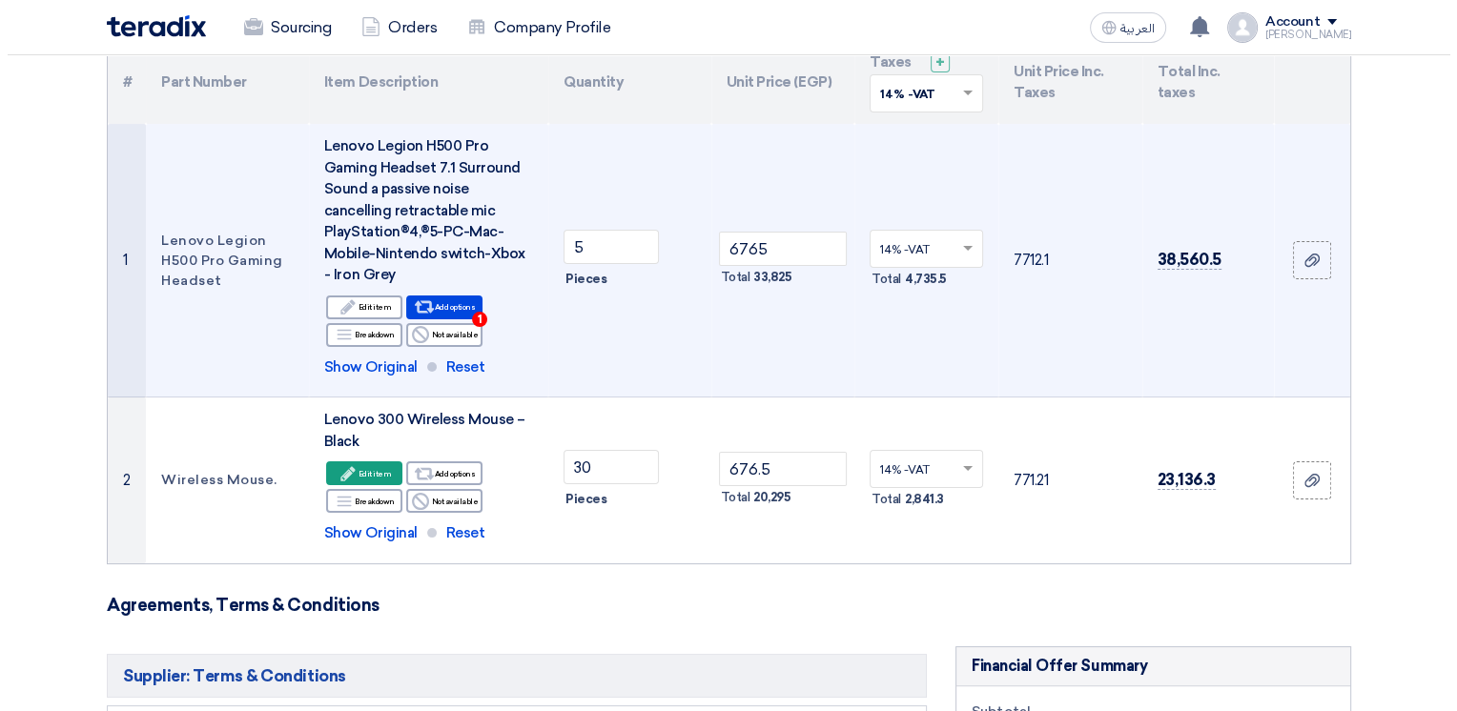
scroll to position [191, 0]
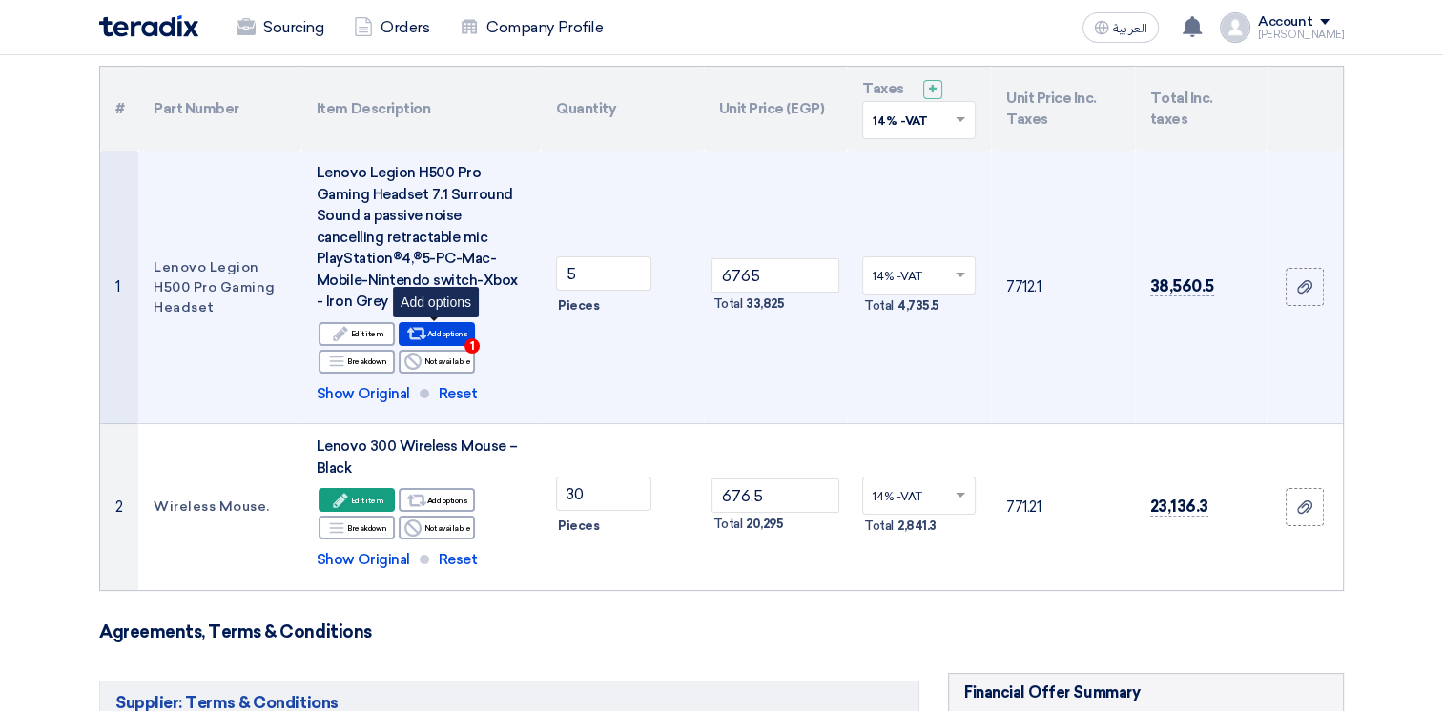
click at [435, 329] on div "Alternative Add options 1" at bounding box center [437, 334] width 76 height 24
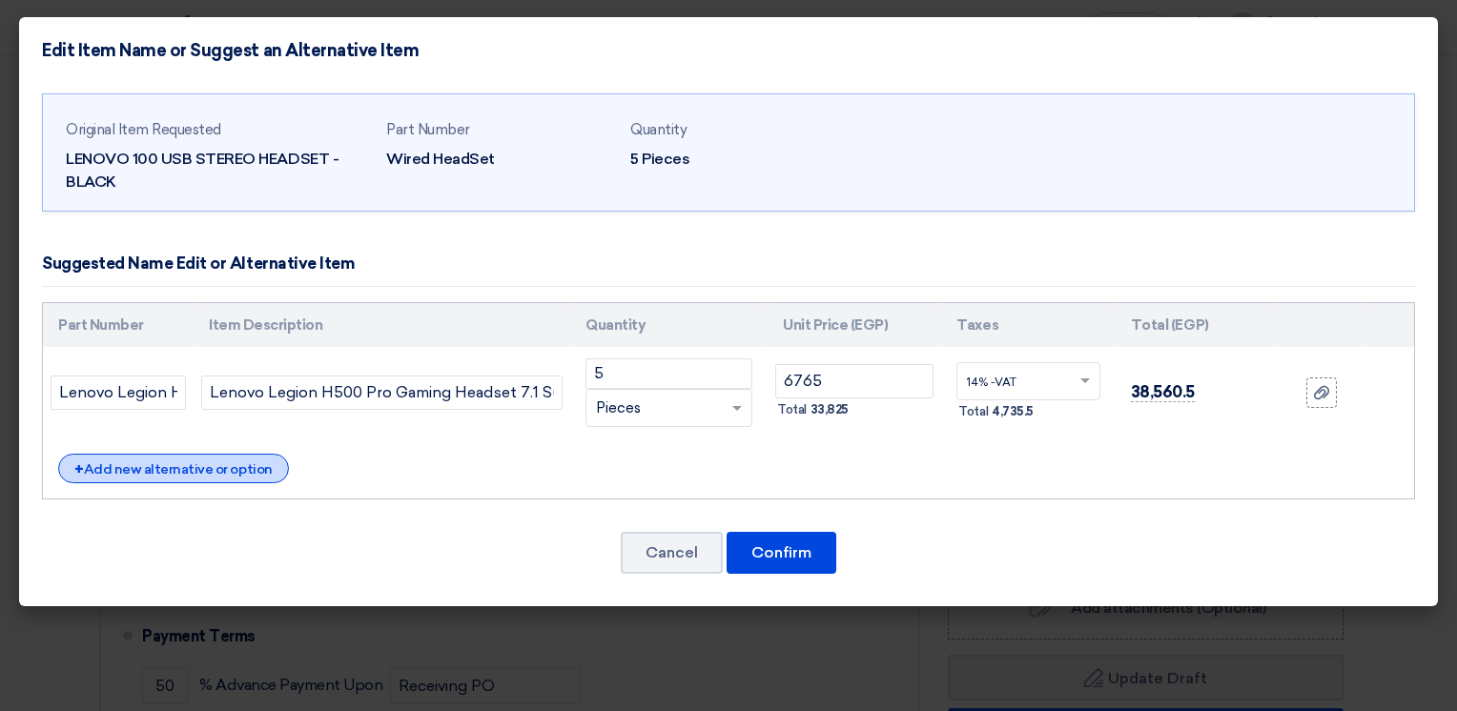
click at [236, 467] on div "+ Add new alternative or option" at bounding box center [173, 469] width 231 height 30
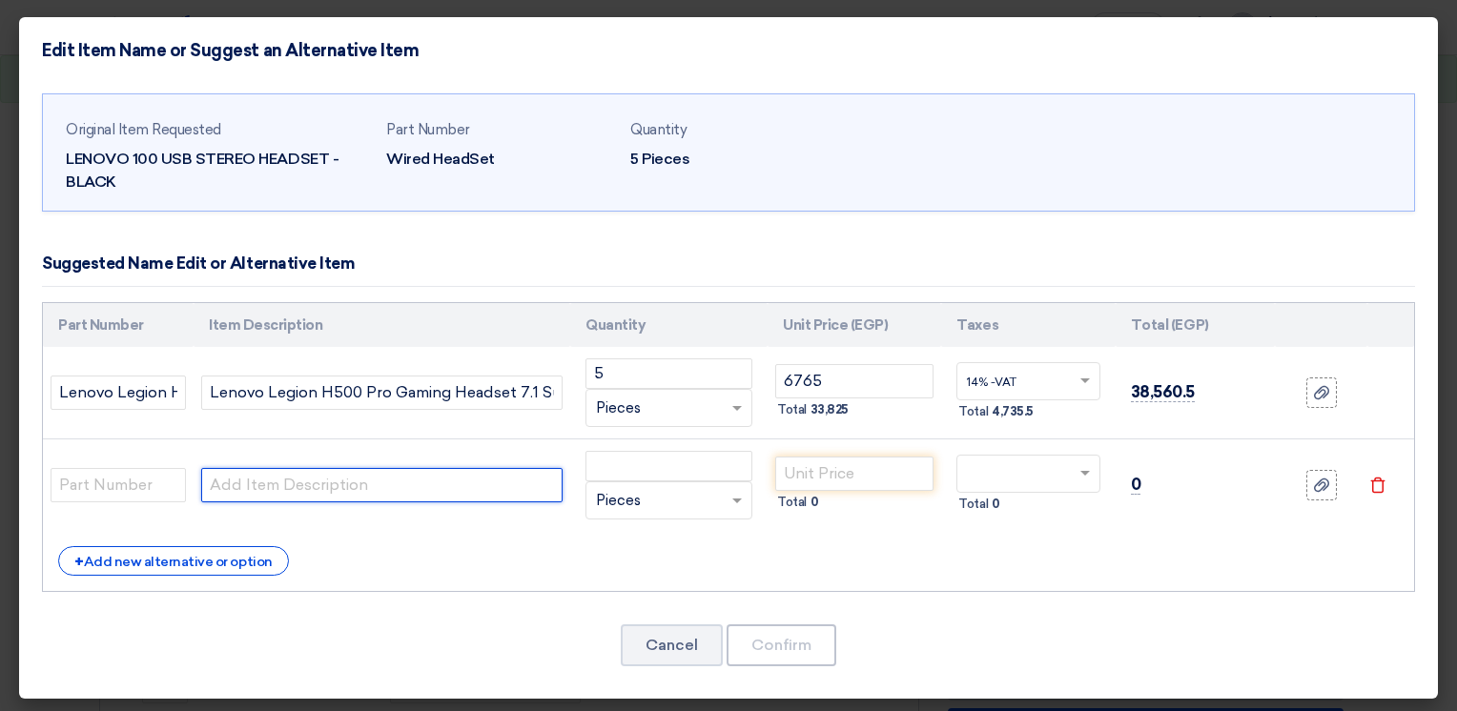
click at [291, 478] on input "text" at bounding box center [381, 485] width 361 height 34
paste input "GXD1E71385 Lenovo 110 Stereo Headset - cable length 1.8m ,Passive noise cancell…"
click at [285, 486] on input "GXD1E71385 Lenovo 110 Stereo Headset - cable length 1.8m ,Passive noise cancell…" at bounding box center [381, 485] width 361 height 34
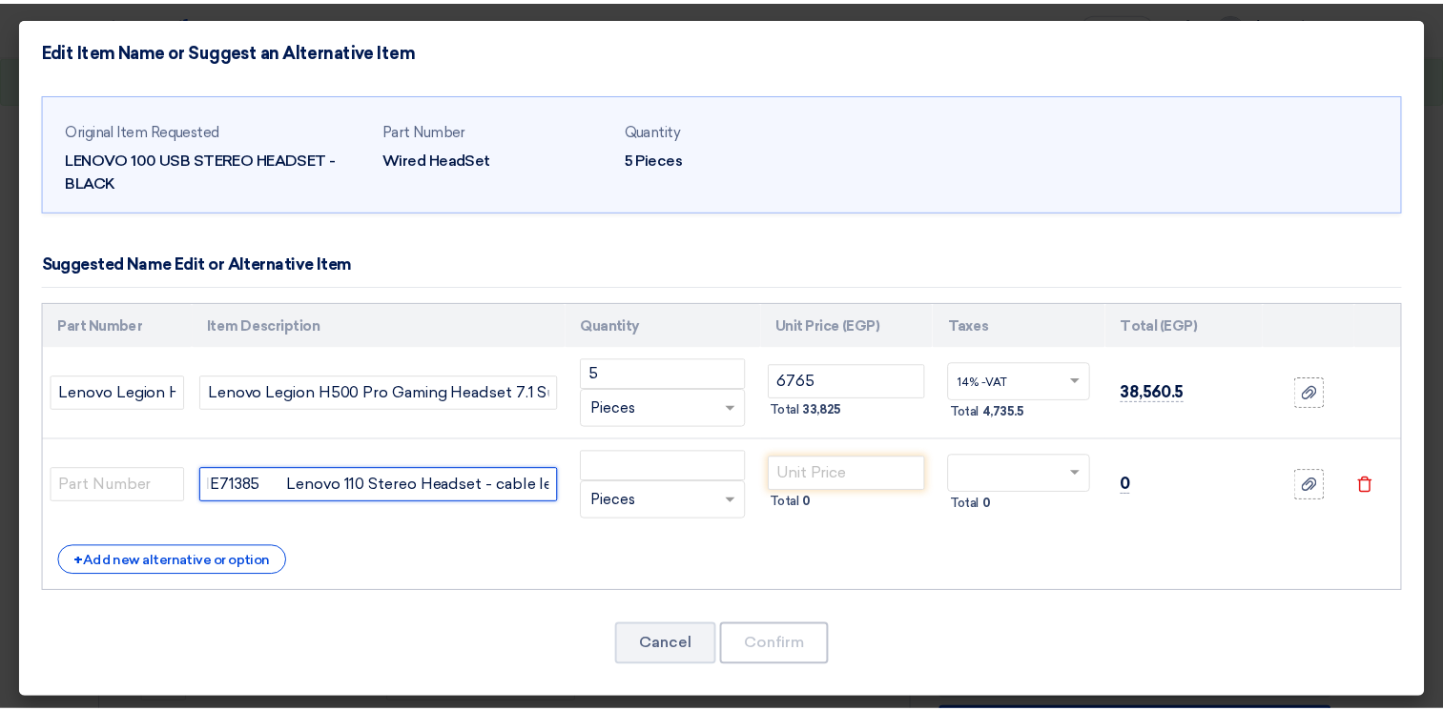
scroll to position [0, 0]
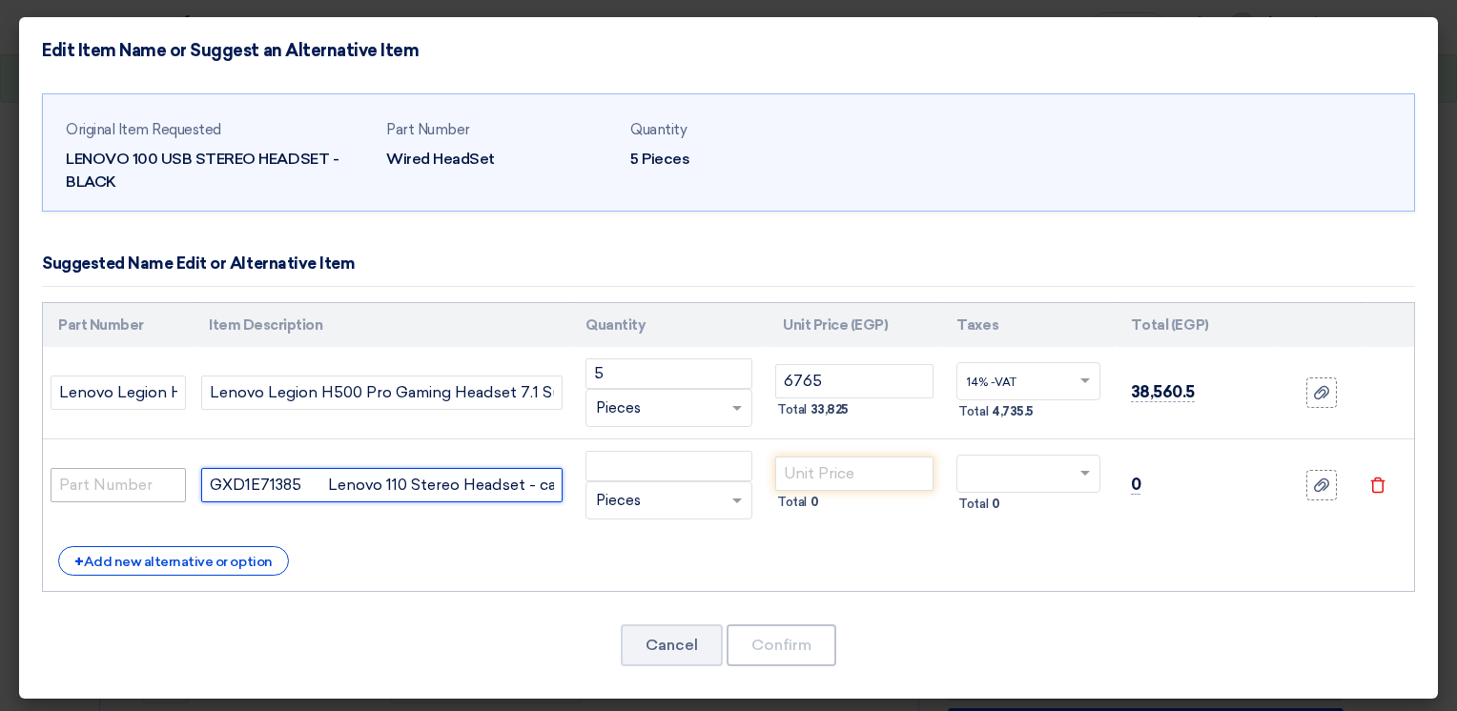
drag, startPoint x: 298, startPoint y: 481, endPoint x: 149, endPoint y: 490, distance: 150.0
click at [149, 490] on tr "GXD1E71385 Lenovo 110 Stereo Headset - cable length 1.8m ,Passive noise cancell…" at bounding box center [728, 486] width 1371 height 93
type input "Lenovo 110 Stereo Headset - cable length 1.8m ,Passive noise cancelling , USB.A…"
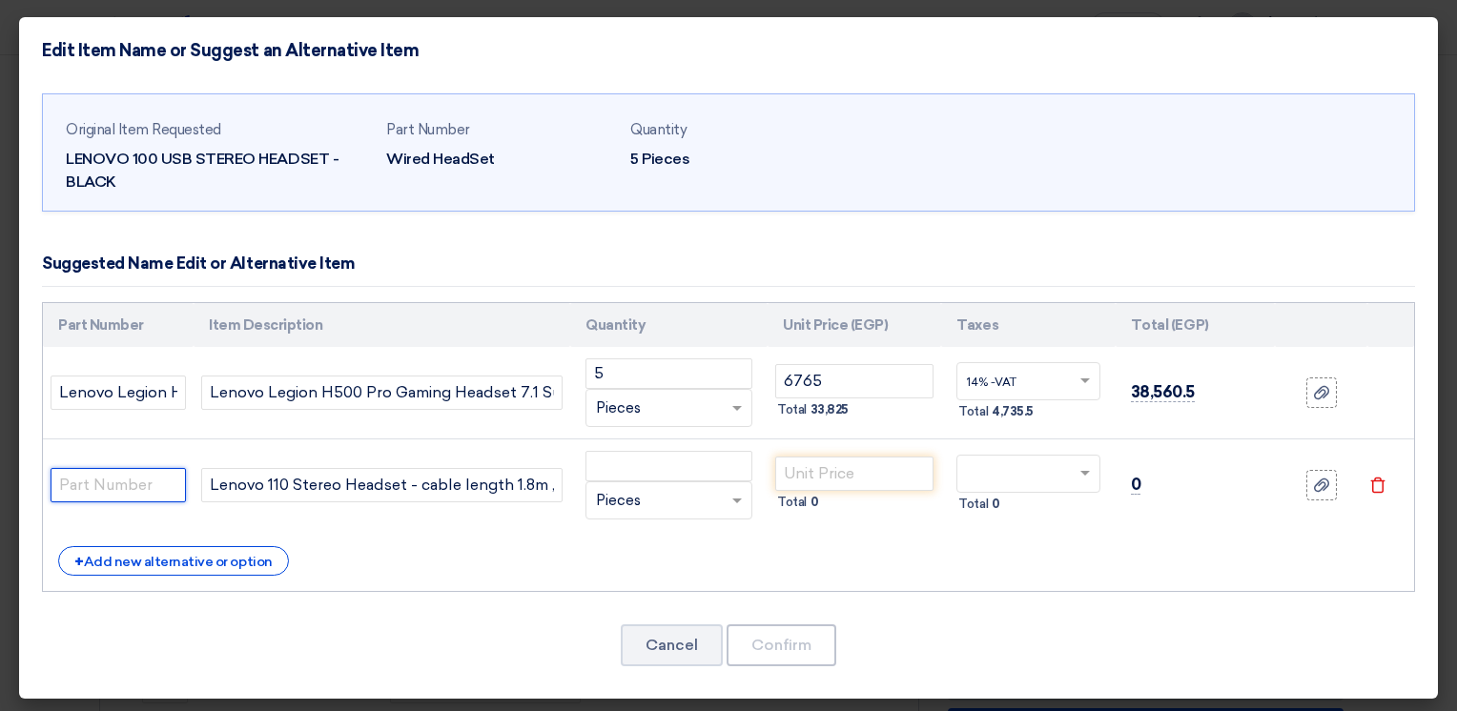
click at [111, 492] on input "text" at bounding box center [118, 485] width 135 height 34
paste input "GXD1E71385"
type input "GXD1E71385"
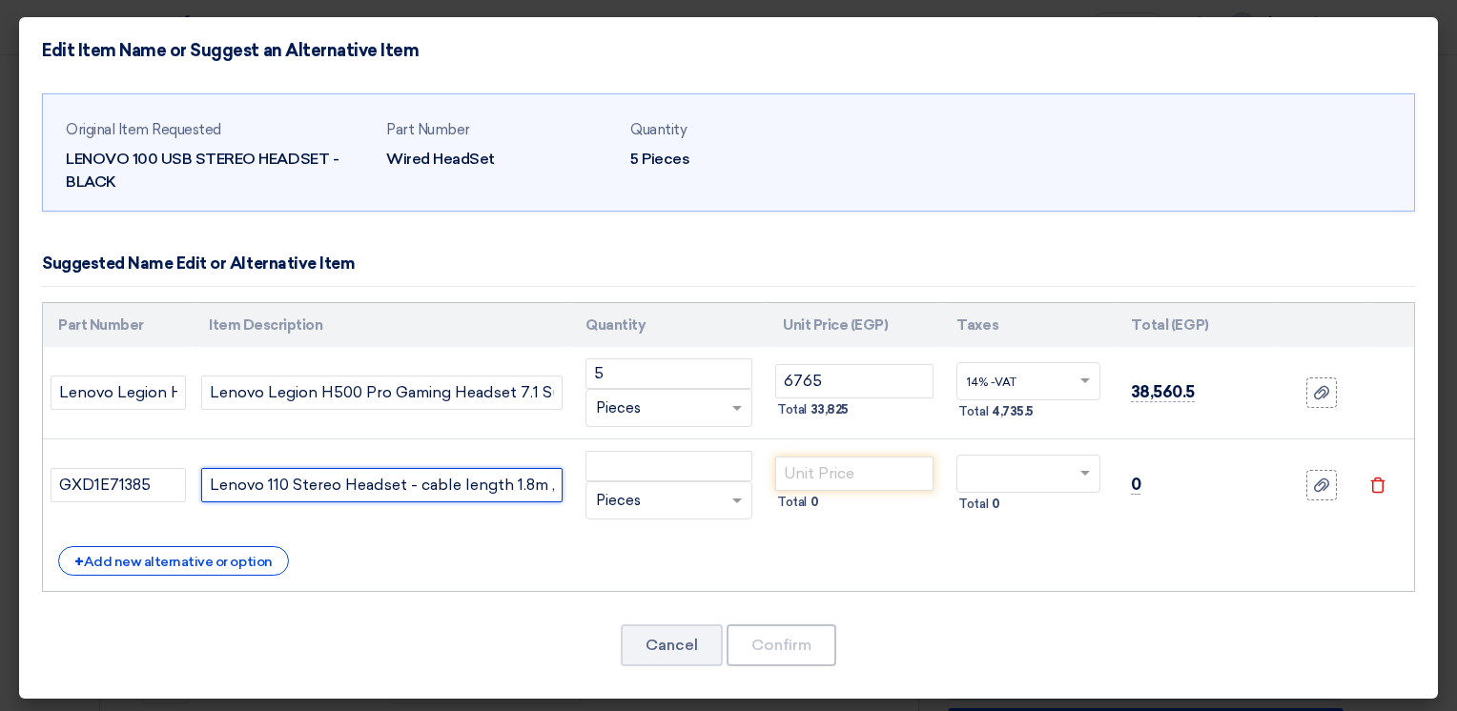
click at [233, 484] on input "Lenovo 110 Stereo Headset - cable length 1.8m ,Passive noise cancelling , USB.A…" at bounding box center [381, 485] width 361 height 34
type input "Lenovo 110 Stereo Headset - cable length 1.8m ,Passive noise cancelling , USB.A…"
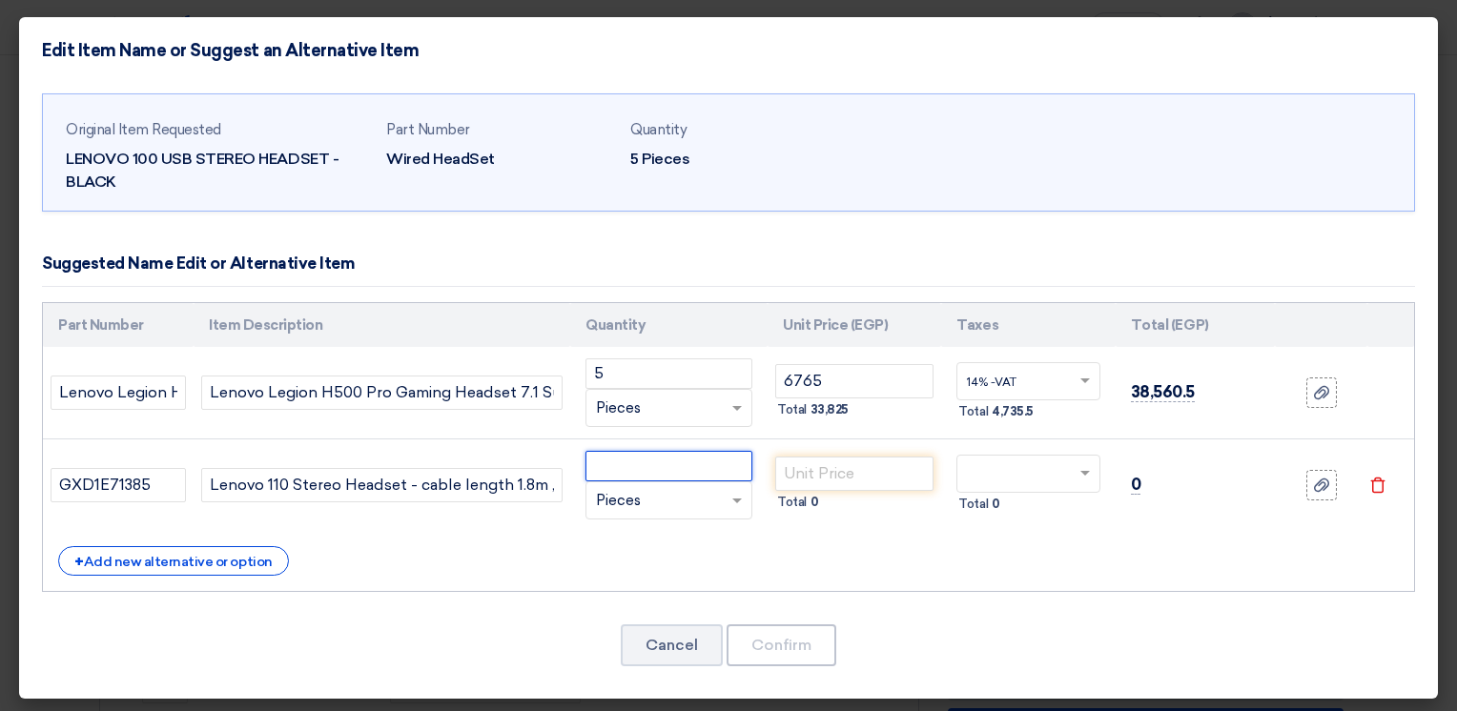
click at [694, 462] on input "number" at bounding box center [669, 466] width 167 height 31
type input "5"
click at [839, 478] on input "number" at bounding box center [854, 474] width 158 height 34
type input "3118"
click at [894, 566] on div "+ Add new alternative or option" at bounding box center [728, 561] width 1341 height 30
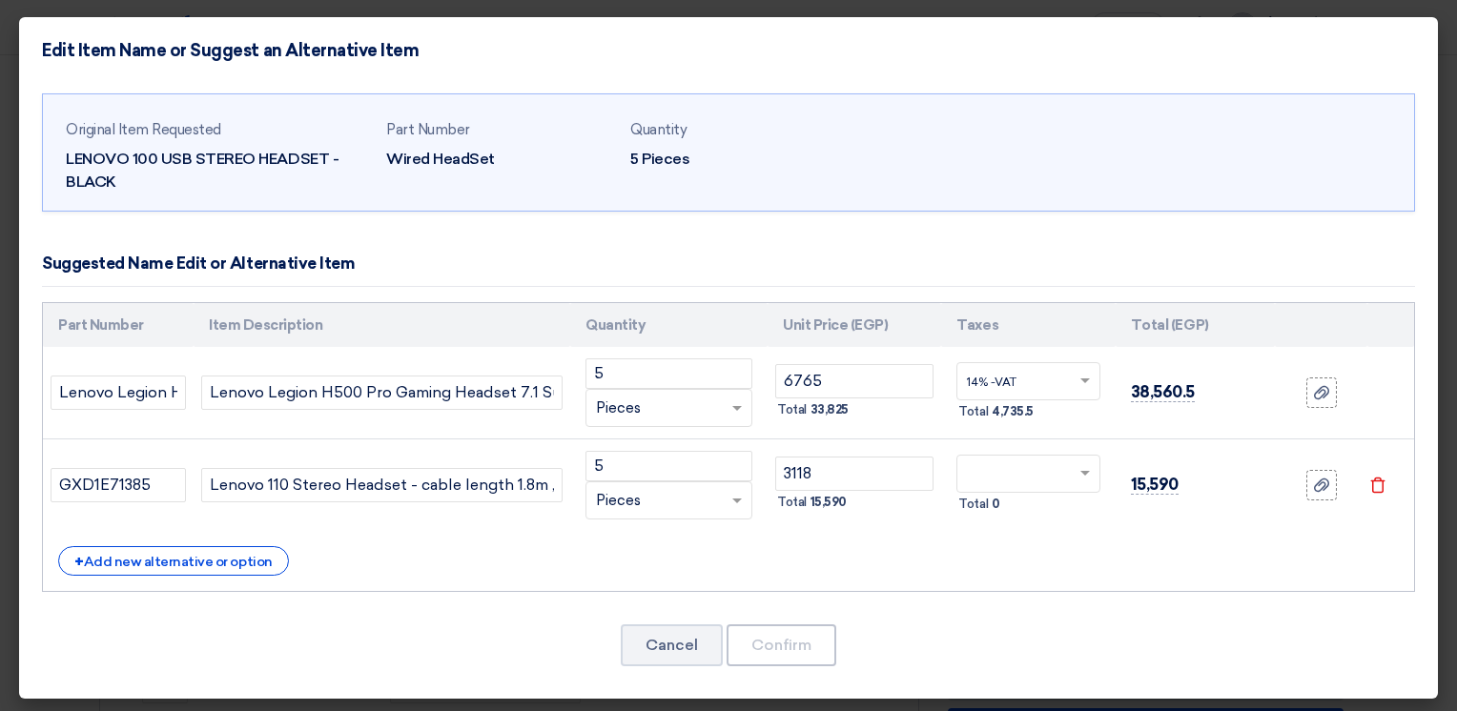
click at [1085, 479] on span at bounding box center [1088, 473] width 24 height 17
click at [991, 512] on span "14% -VAT" at bounding box center [992, 509] width 50 height 13
click at [798, 650] on button "Confirm" at bounding box center [782, 646] width 110 height 42
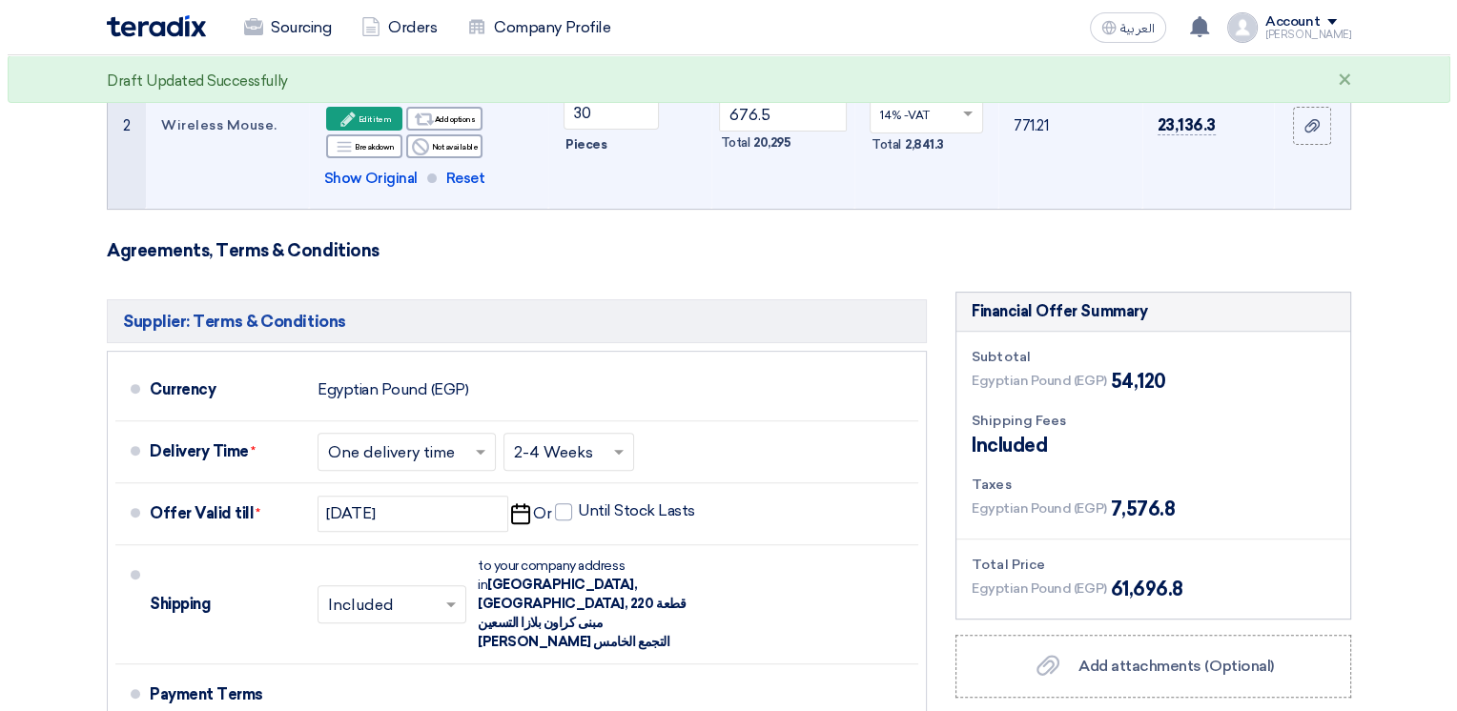
scroll to position [954, 0]
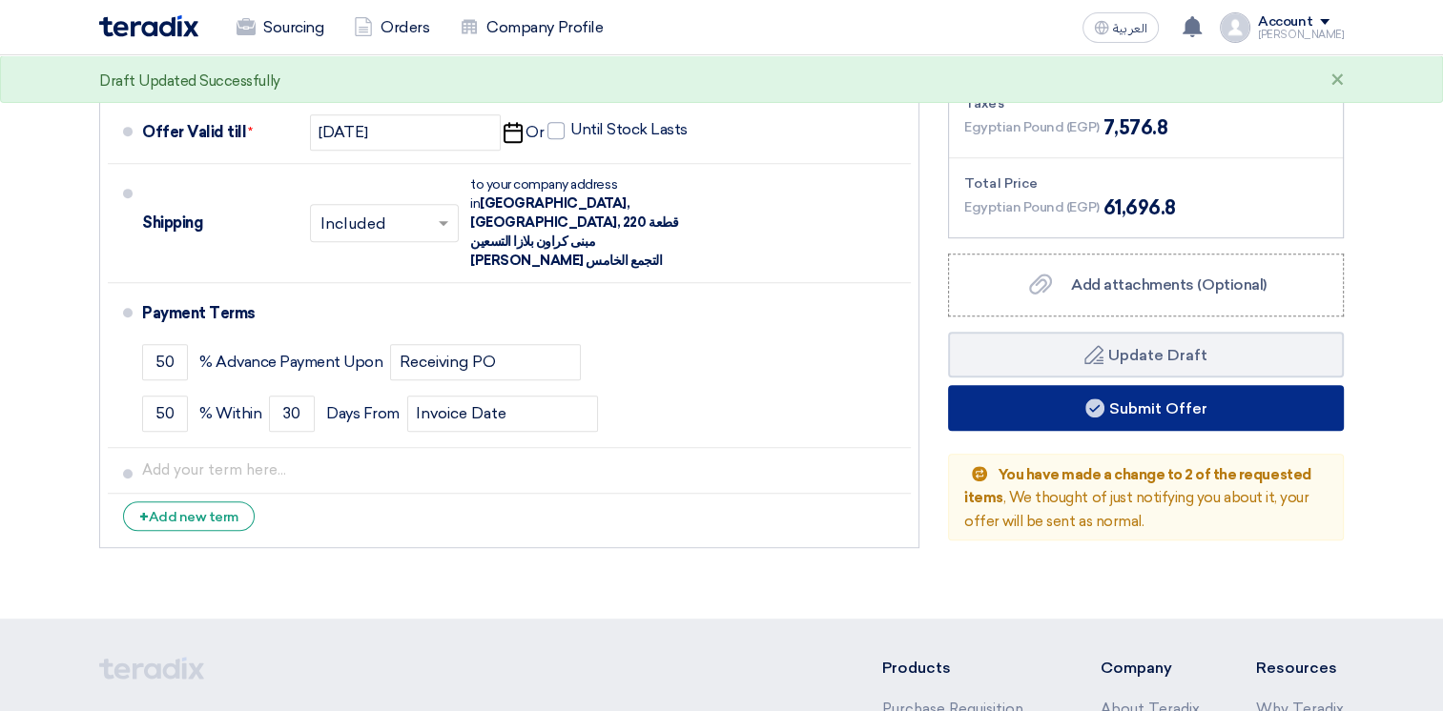
click at [1121, 401] on button "Submit Offer" at bounding box center [1146, 408] width 396 height 46
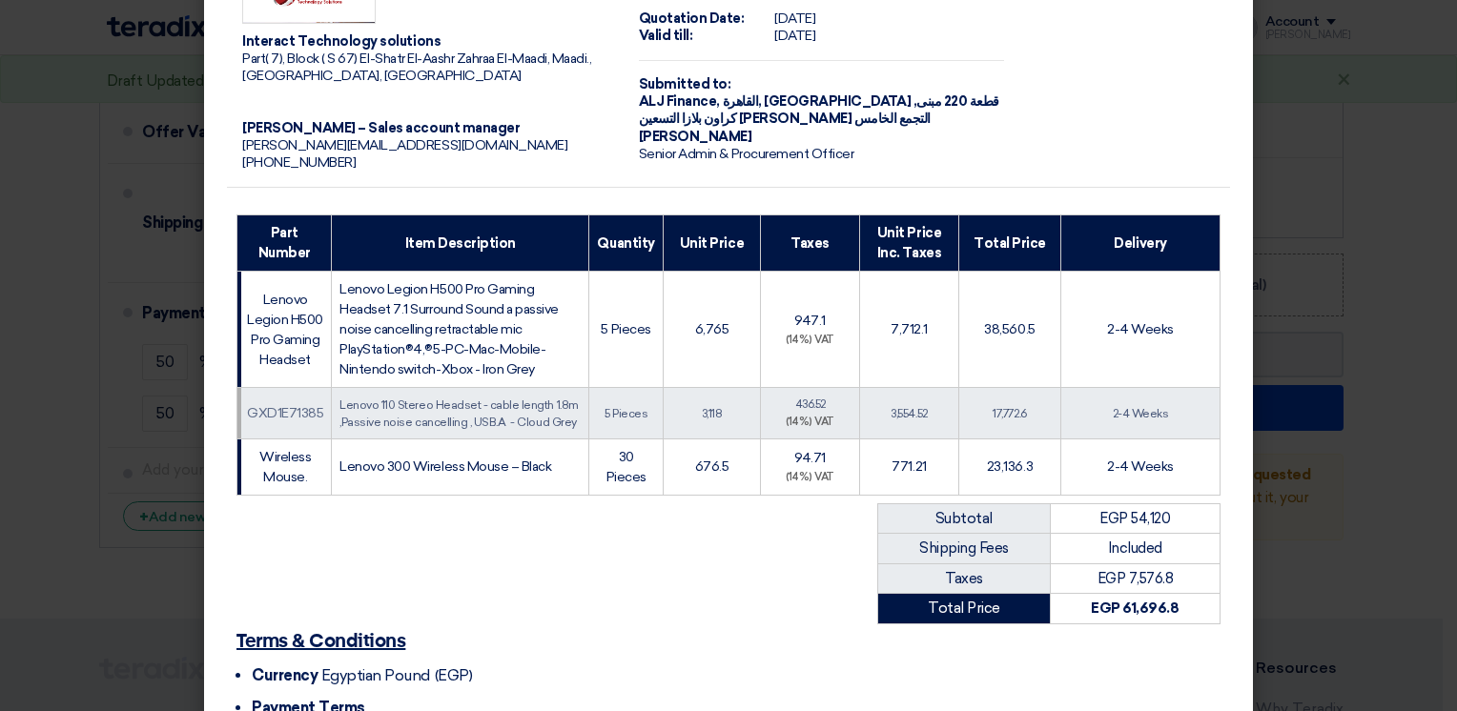
scroll to position [286, 0]
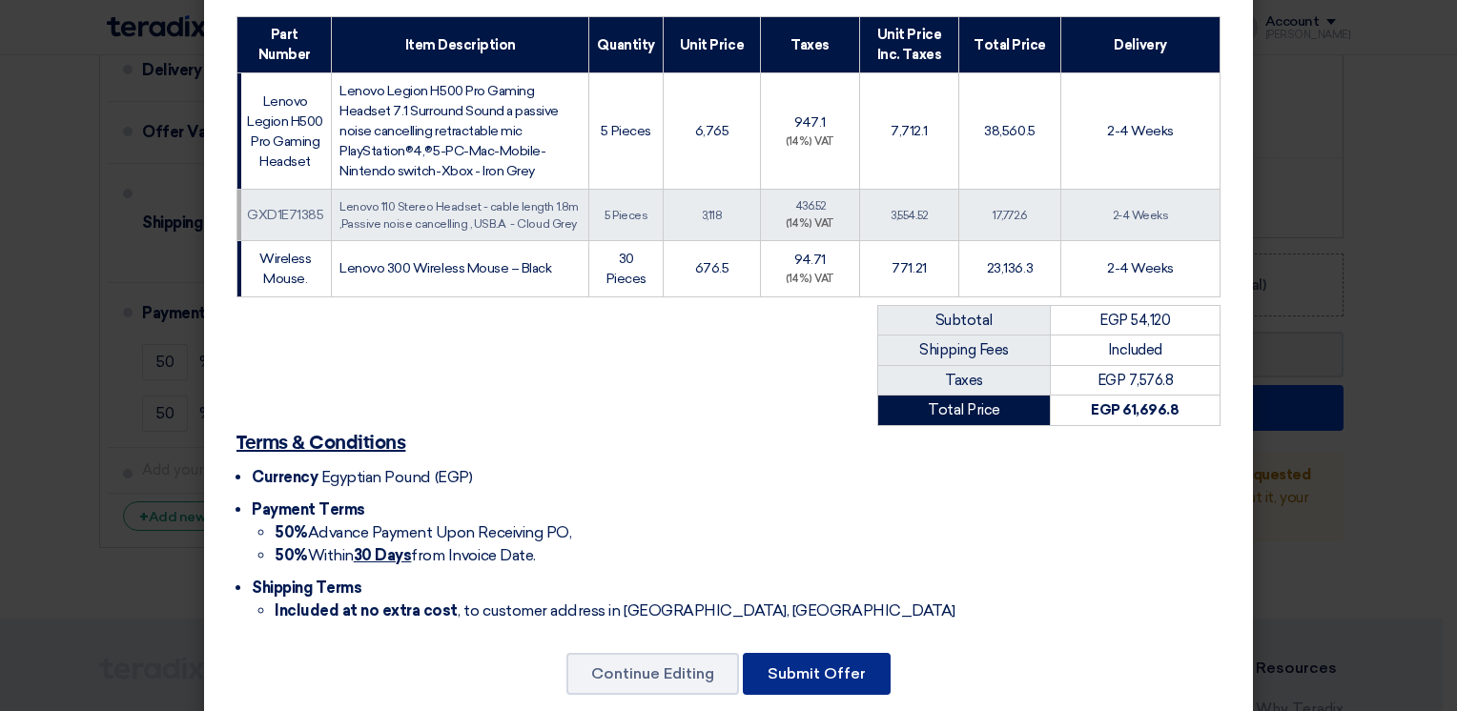
click at [795, 666] on button "Submit Offer" at bounding box center [817, 674] width 148 height 42
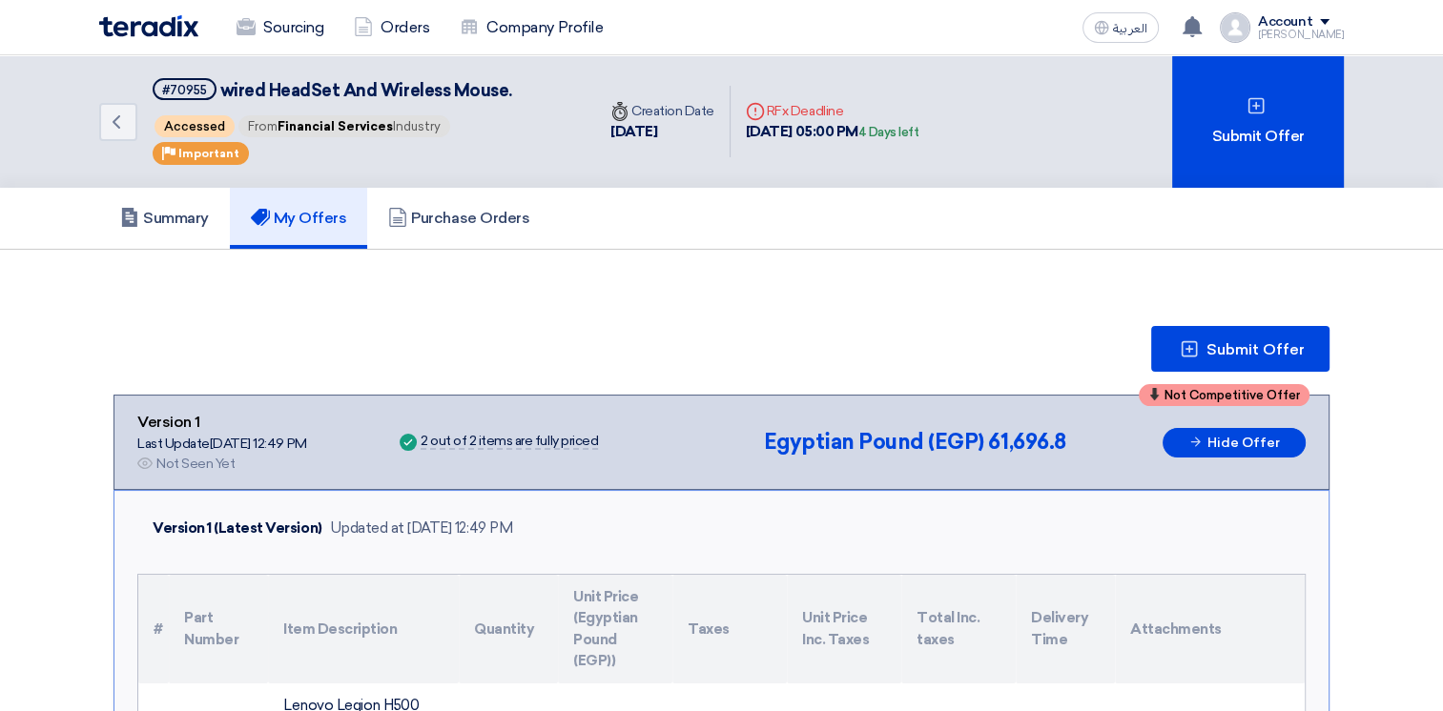
click at [153, 29] on img at bounding box center [148, 26] width 99 height 22
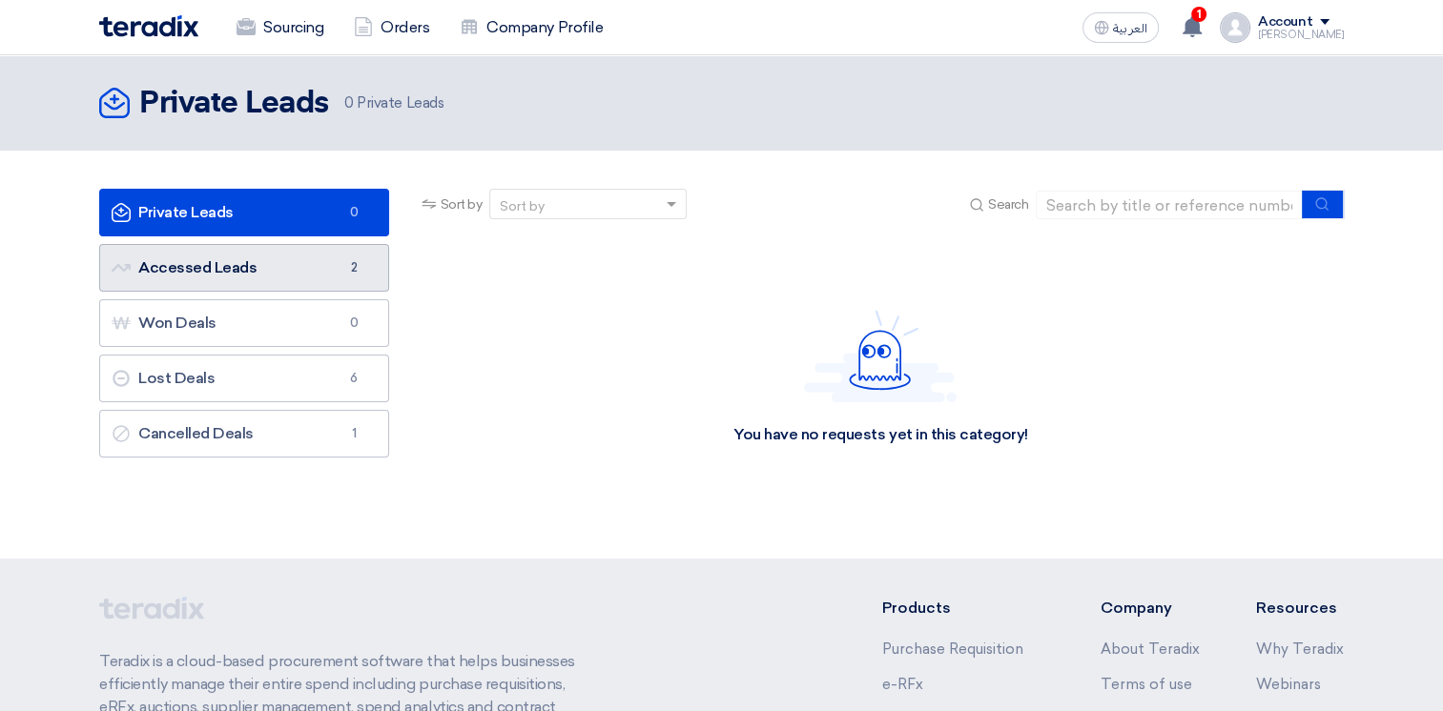
click at [233, 254] on link "Accessed Leads Accessed Leads 2" at bounding box center [244, 268] width 290 height 48
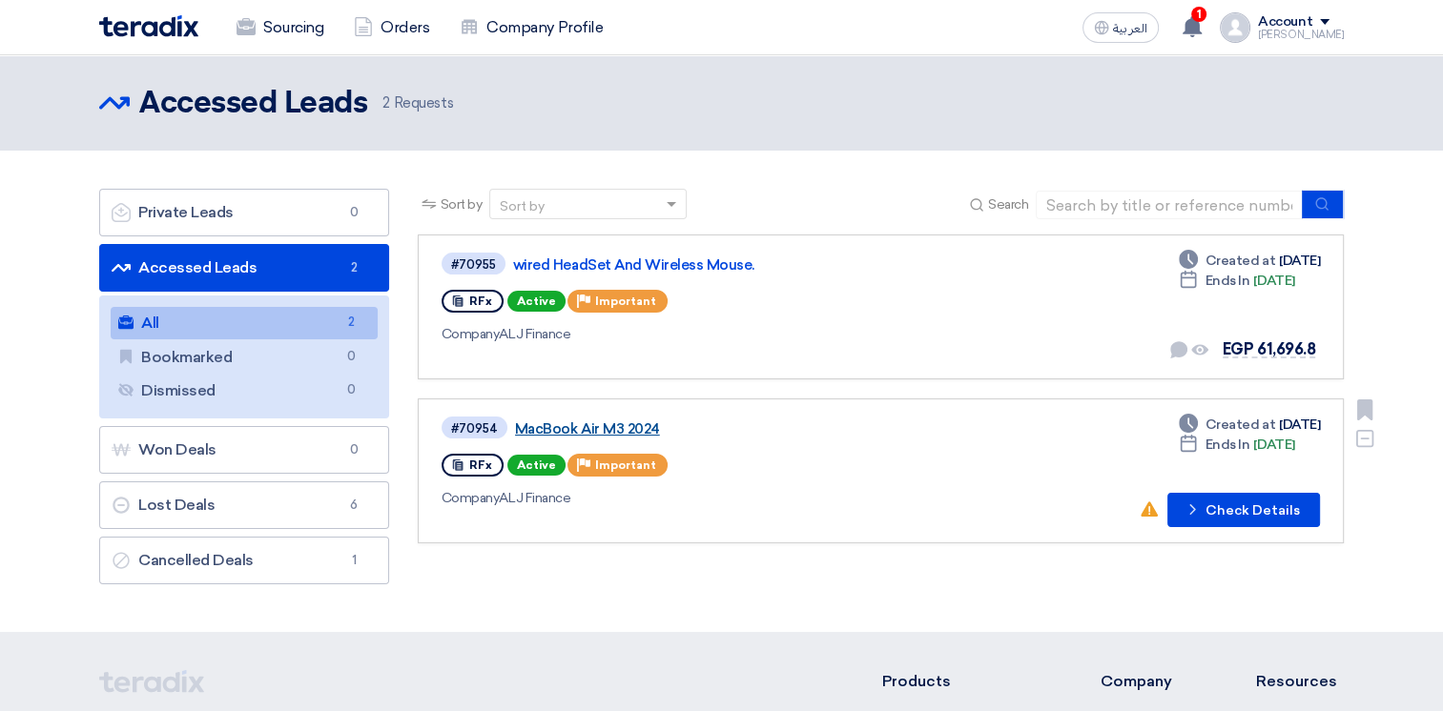
click at [566, 428] on link "MacBook Air M3 2024" at bounding box center [753, 429] width 477 height 17
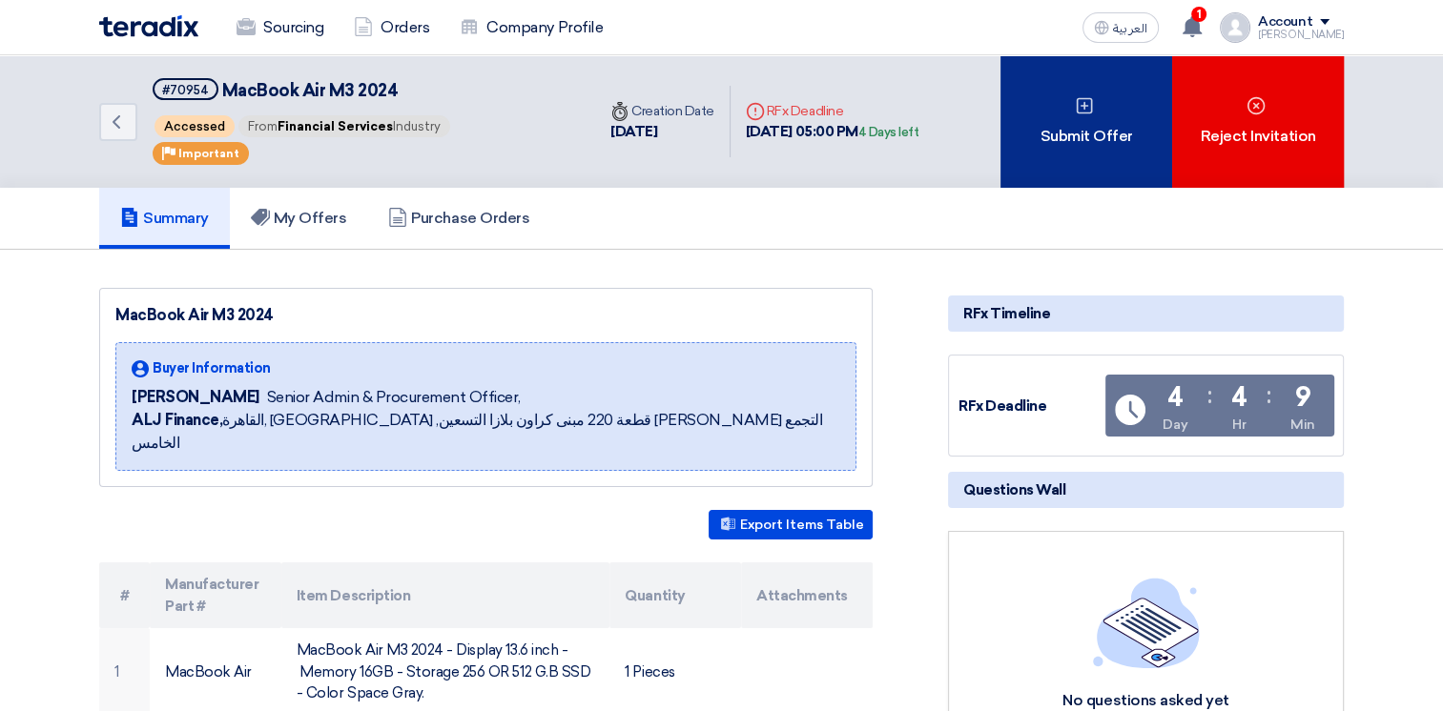
click at [1077, 146] on div "Submit Offer" at bounding box center [1086, 121] width 172 height 133
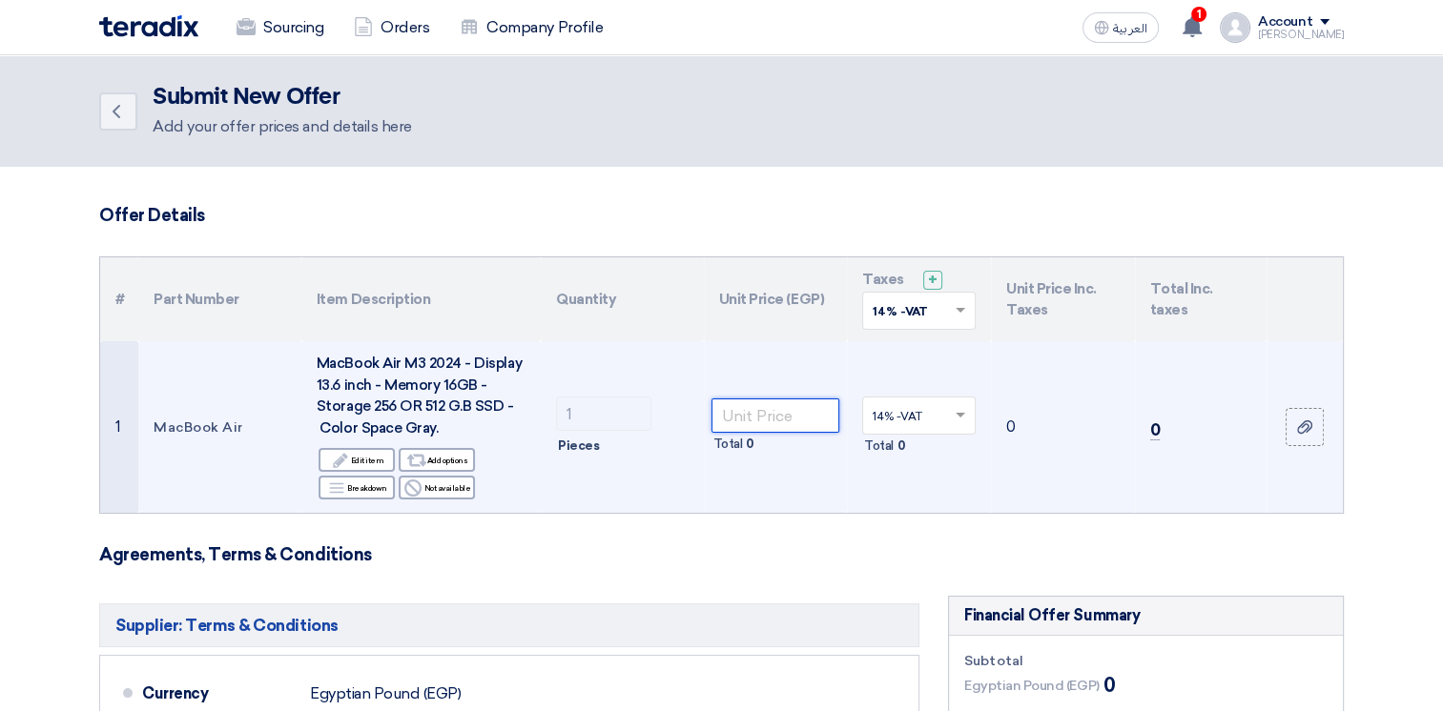
click at [744, 421] on input "number" at bounding box center [775, 416] width 129 height 34
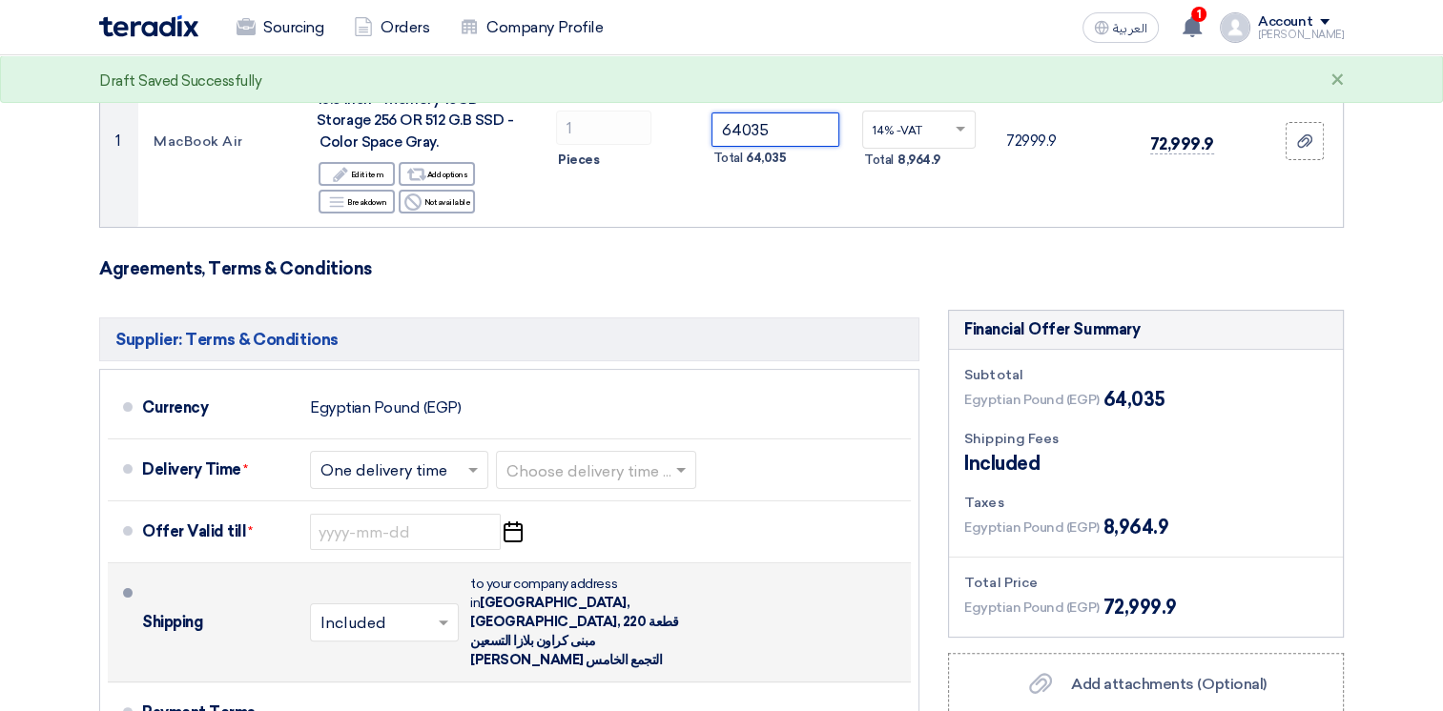
scroll to position [477, 0]
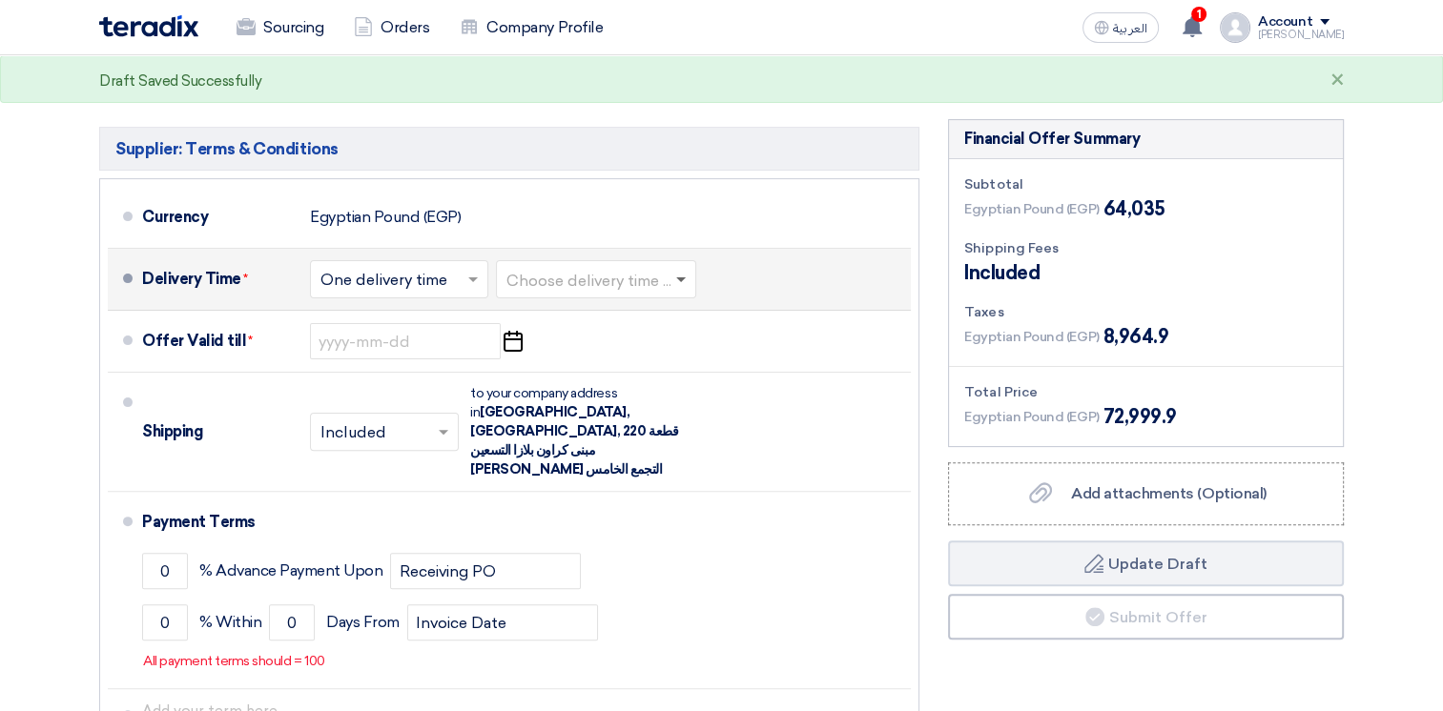
type input "64035"
click at [680, 278] on span at bounding box center [681, 281] width 10 height 7
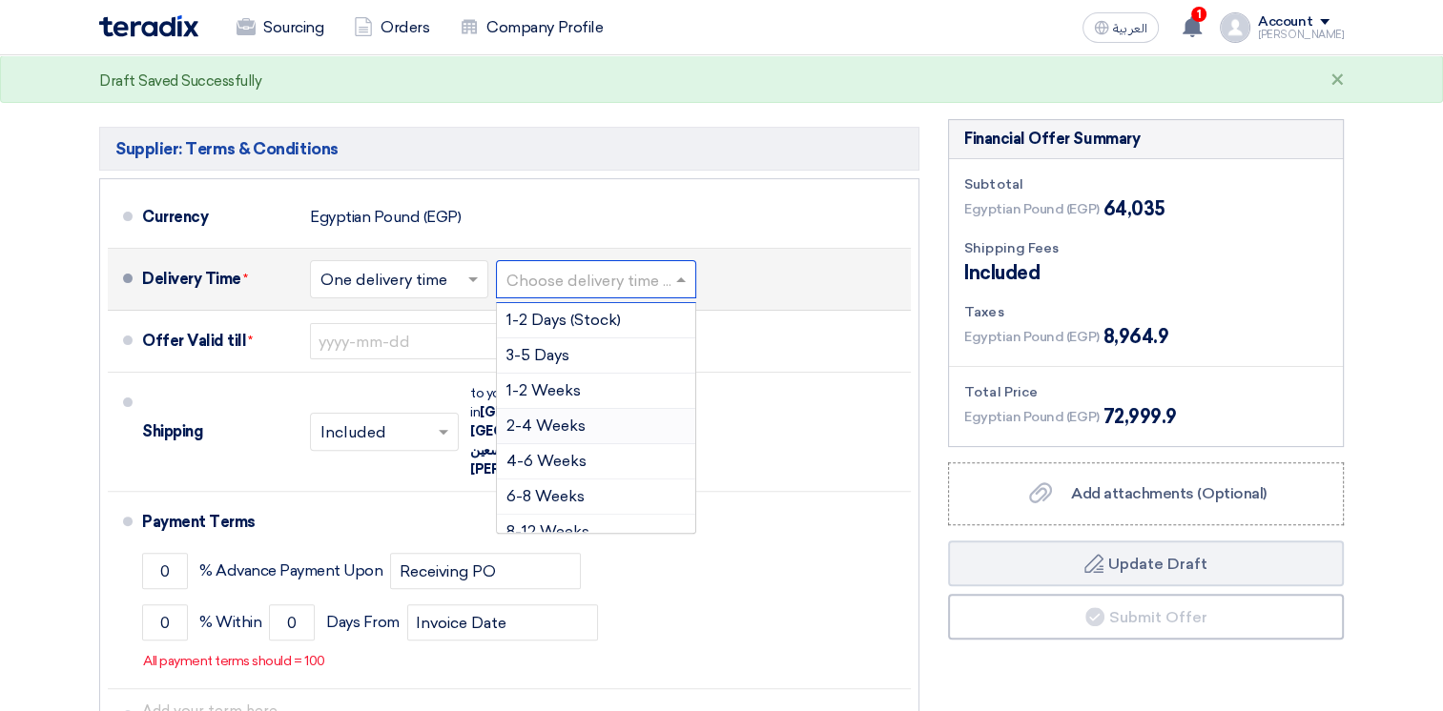
click at [545, 423] on span "2-4 Weeks" at bounding box center [545, 426] width 79 height 18
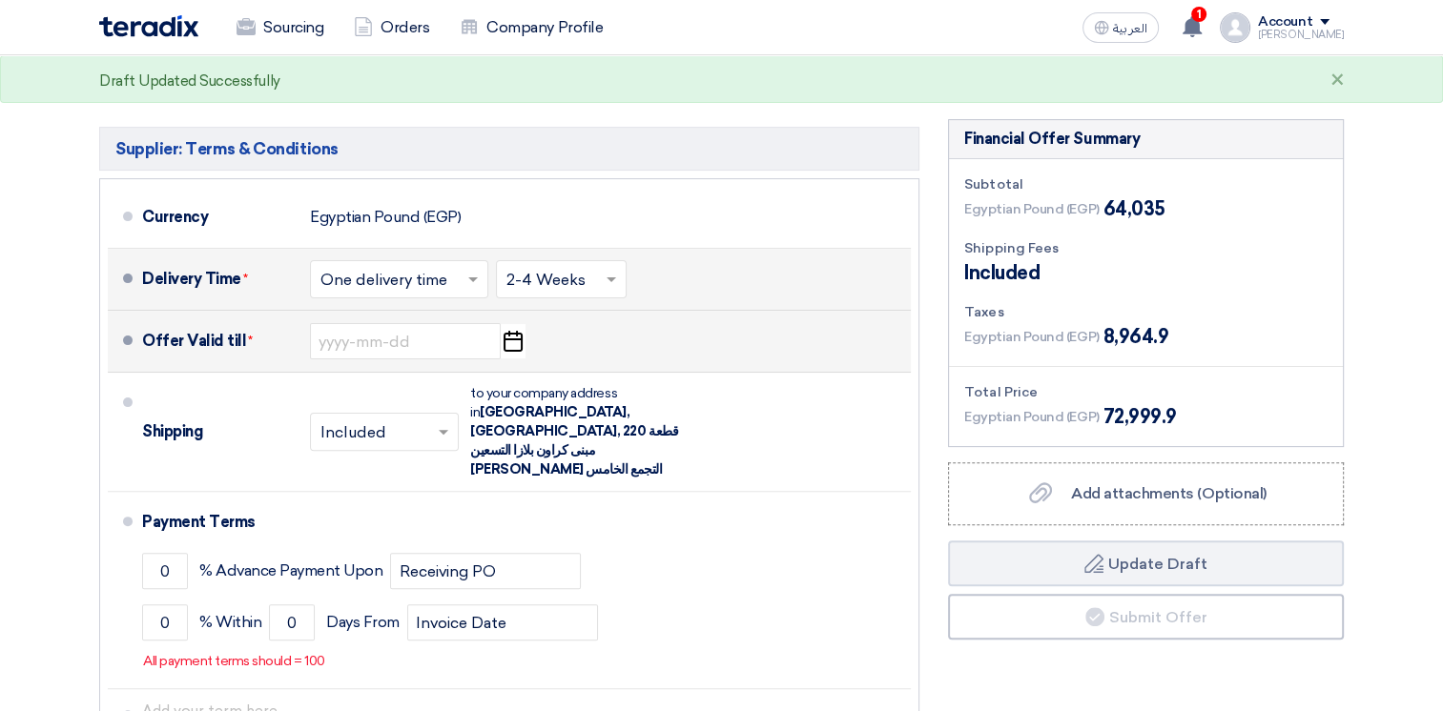
click at [509, 346] on icon "Pick a date" at bounding box center [513, 341] width 26 height 34
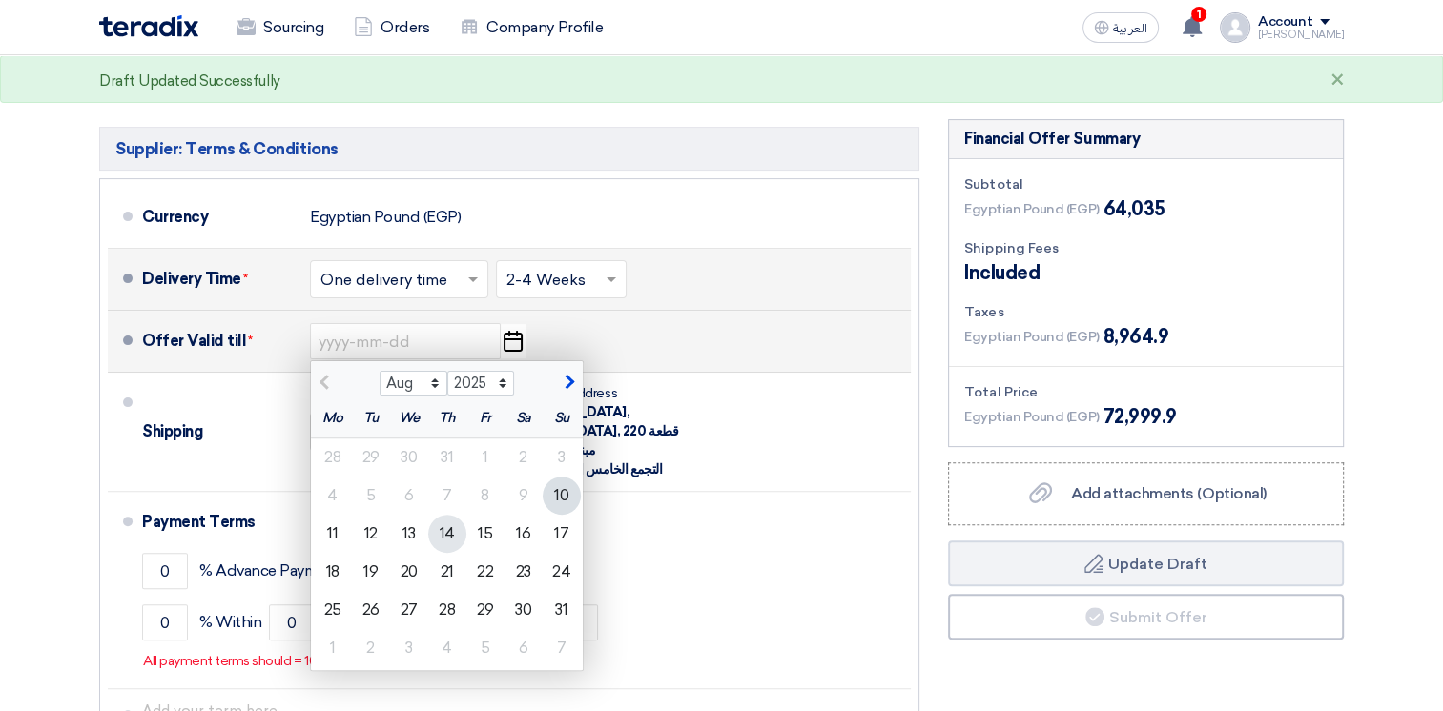
click at [456, 534] on div "14" at bounding box center [447, 534] width 38 height 38
type input "[DATE]"
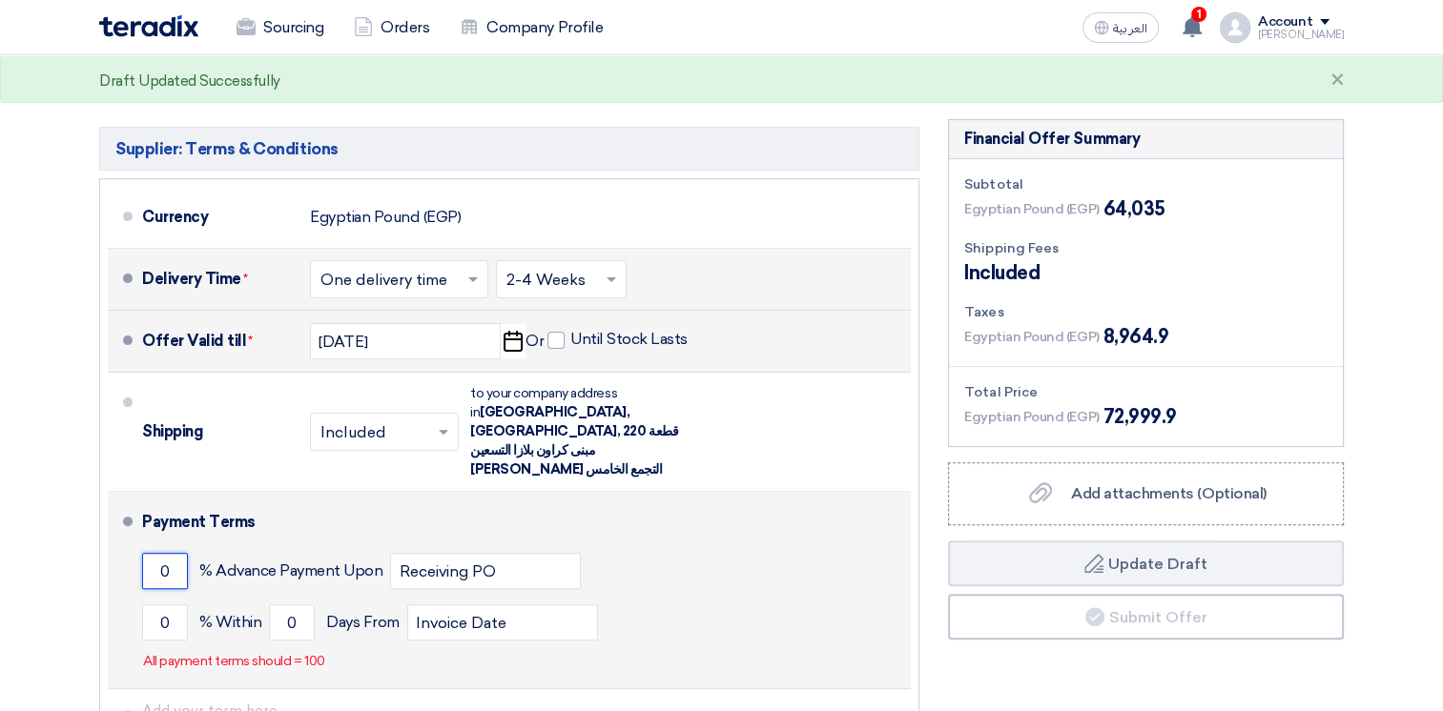
drag, startPoint x: 170, startPoint y: 535, endPoint x: 141, endPoint y: 549, distance: 32.0
click at [146, 553] on input "0" at bounding box center [165, 571] width 46 height 36
drag, startPoint x: 169, startPoint y: 581, endPoint x: 132, endPoint y: 570, distance: 38.6
click at [132, 570] on li "Payment Terms 0 % Advance Payment Upon Receiving PO 0 % Within 0" at bounding box center [509, 590] width 803 height 197
type input "50"
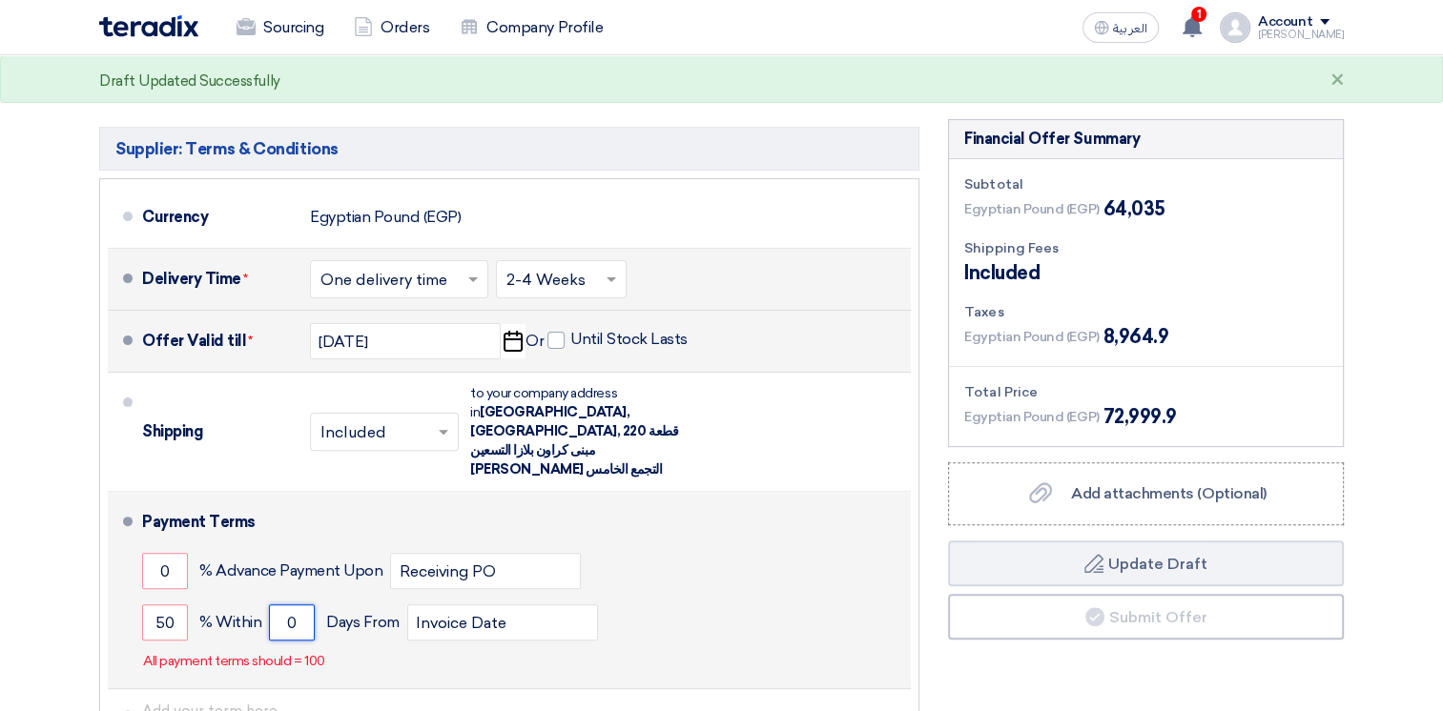
drag, startPoint x: 290, startPoint y: 583, endPoint x: 280, endPoint y: 582, distance: 9.6
click at [280, 605] on input "0" at bounding box center [292, 623] width 46 height 36
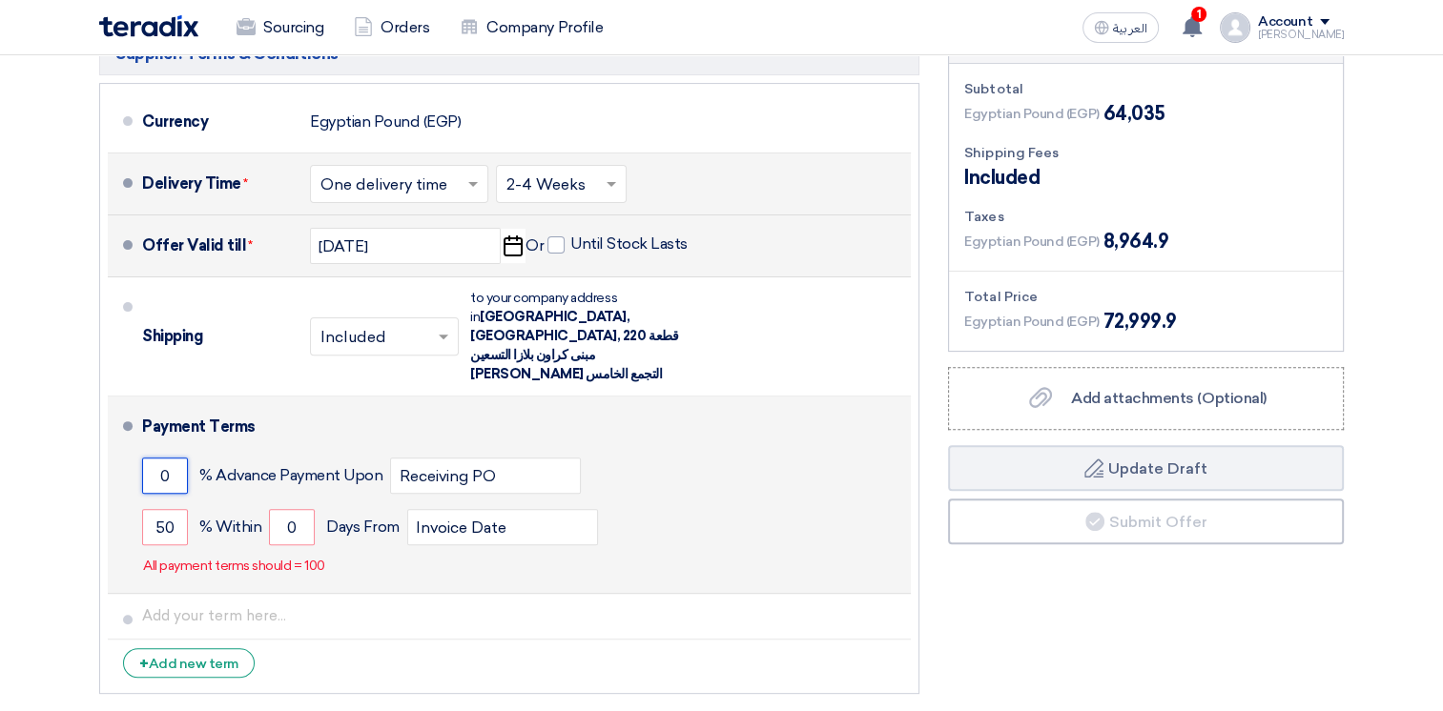
drag, startPoint x: 171, startPoint y: 442, endPoint x: 136, endPoint y: 441, distance: 34.3
click at [136, 441] on li "Payment Terms 0 % Advance Payment Upon Receiving PO 50 % Within 0" at bounding box center [509, 495] width 803 height 197
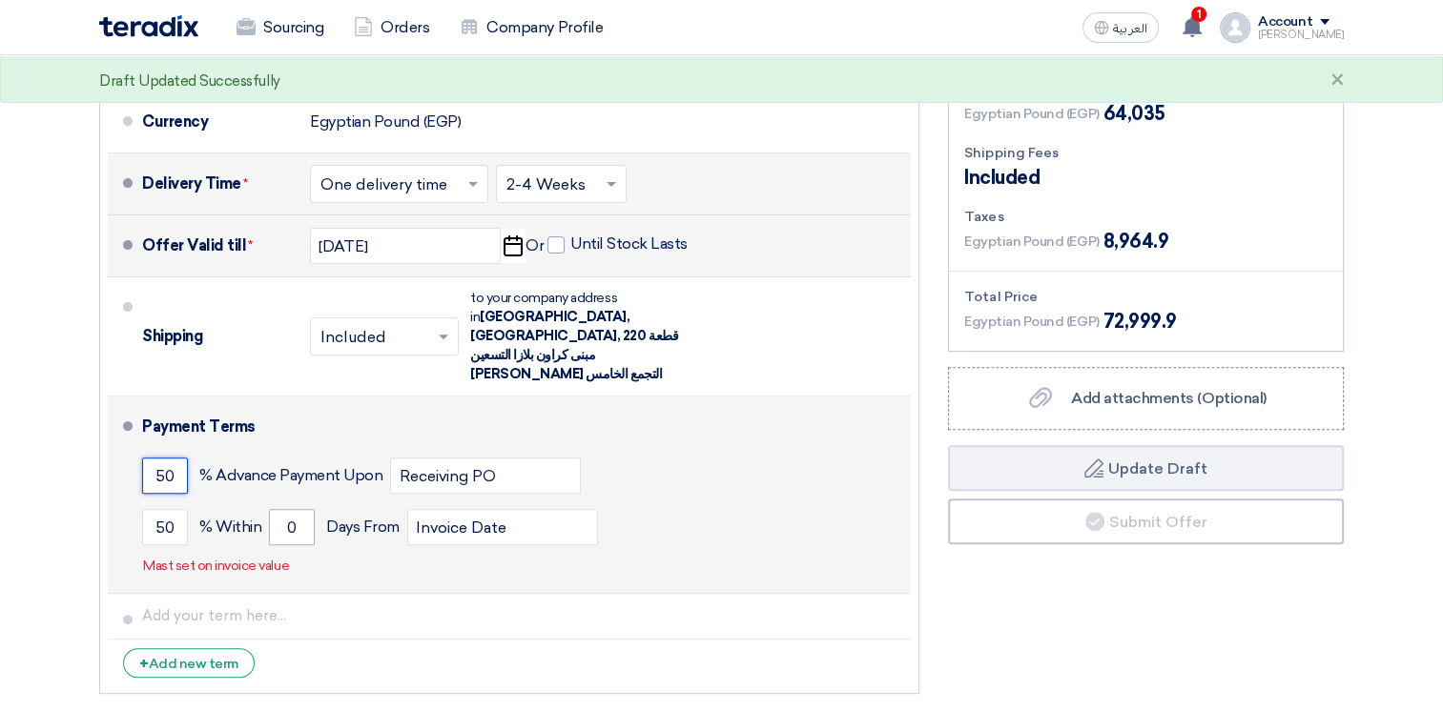
type input "50"
drag, startPoint x: 295, startPoint y: 483, endPoint x: 253, endPoint y: 483, distance: 42.0
click at [253, 502] on div "50 % [DATE] From Invoice Date" at bounding box center [522, 527] width 761 height 51
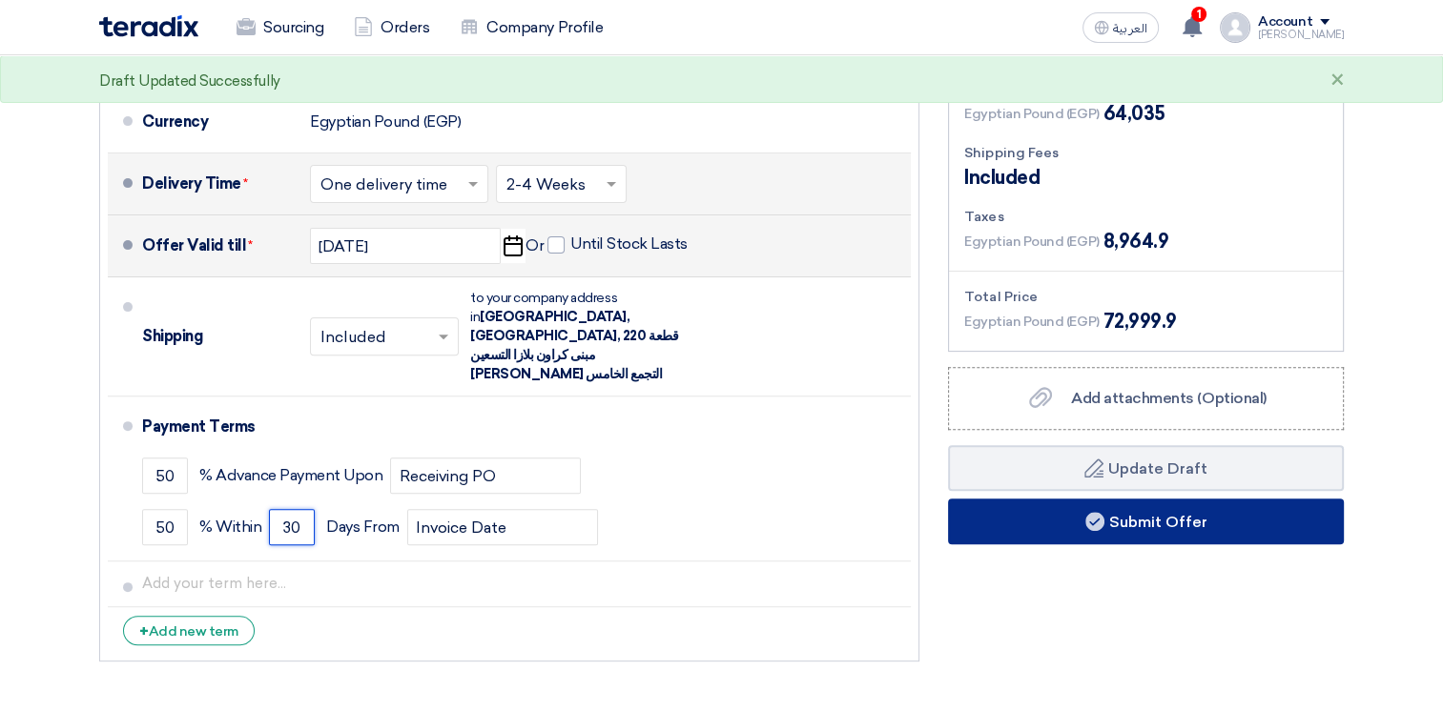
type input "30"
click at [1086, 516] on use at bounding box center [1094, 521] width 19 height 19
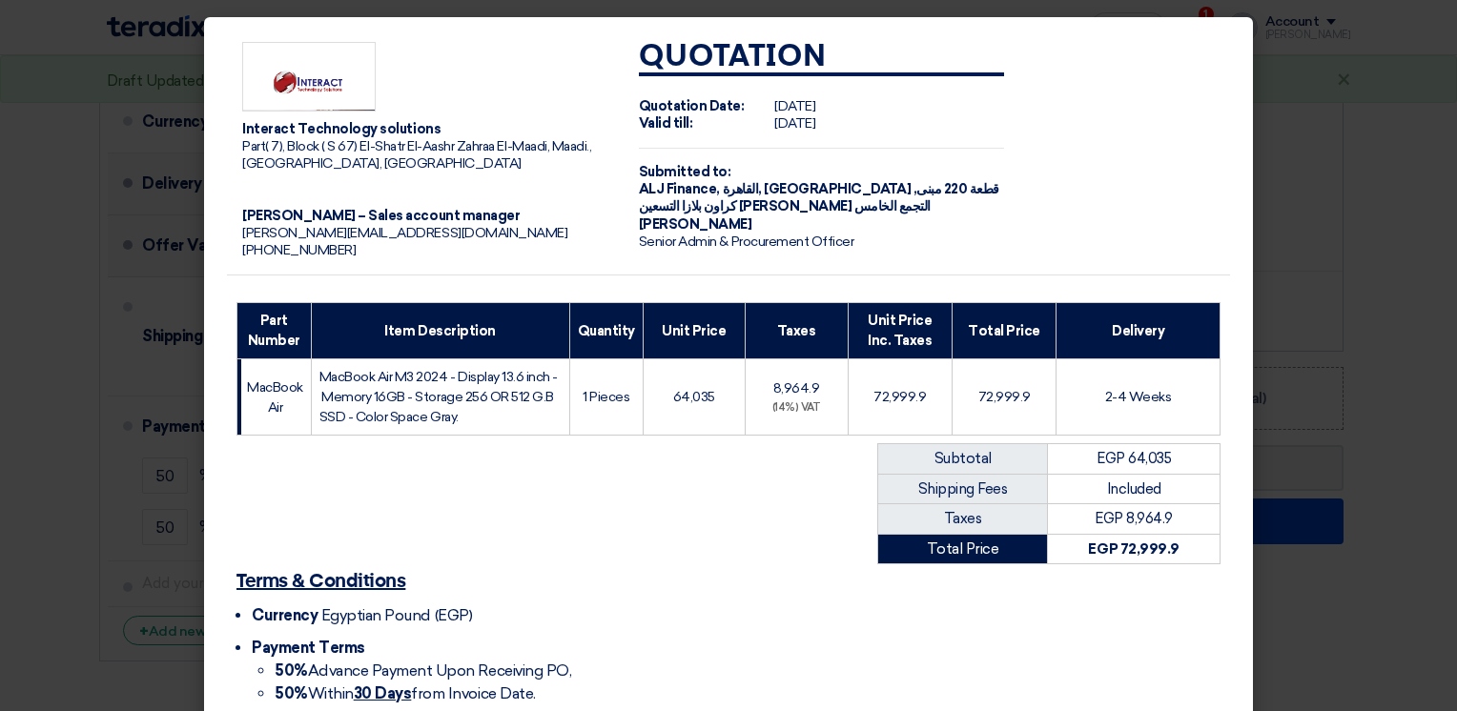
scroll to position [168, 0]
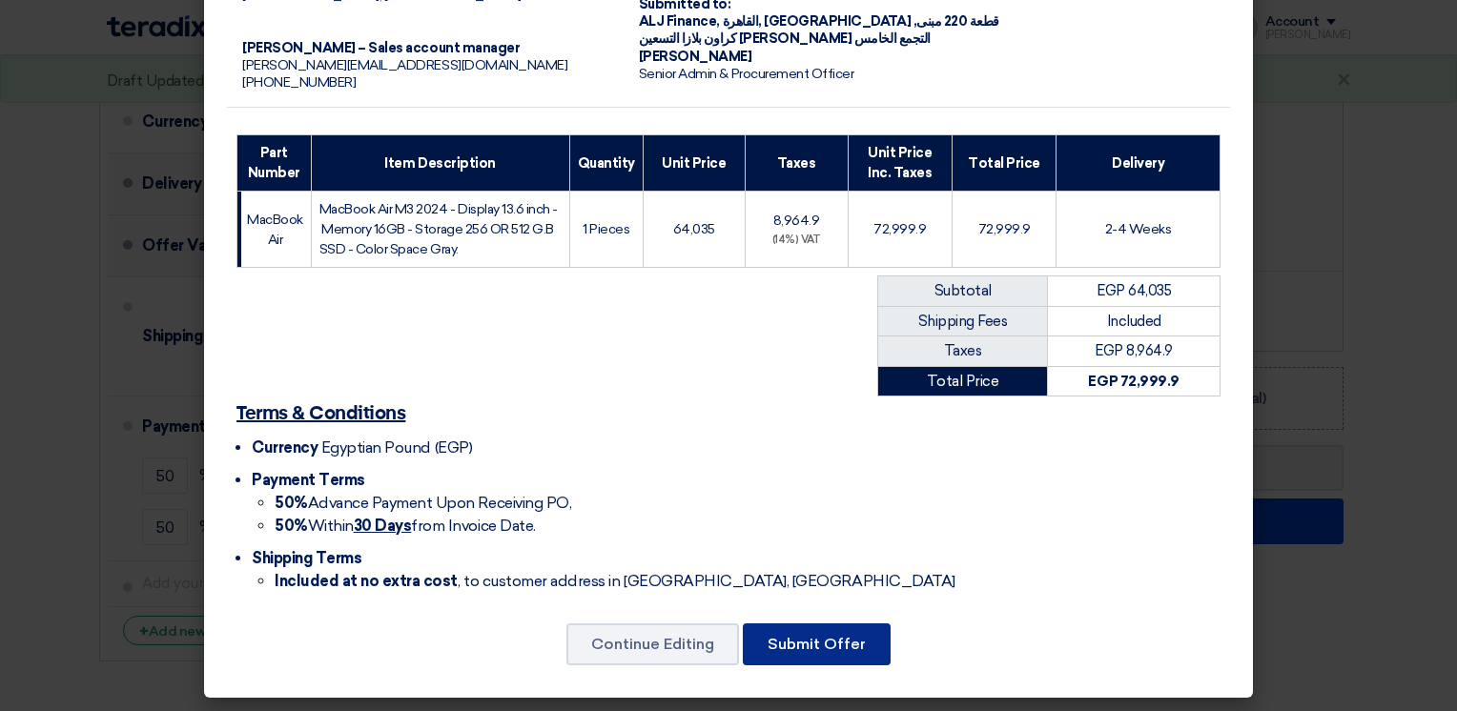
click at [793, 643] on button "Submit Offer" at bounding box center [817, 645] width 148 height 42
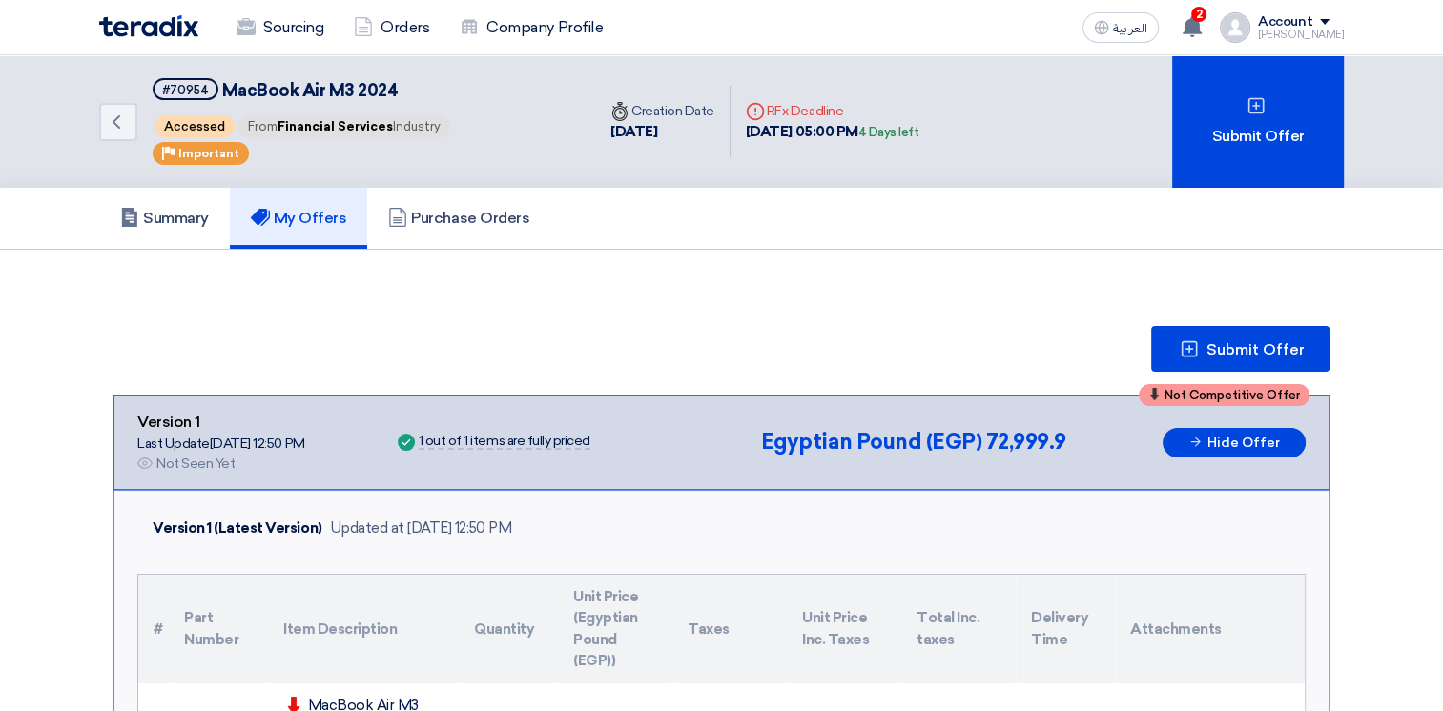
click at [155, 25] on img at bounding box center [148, 26] width 99 height 22
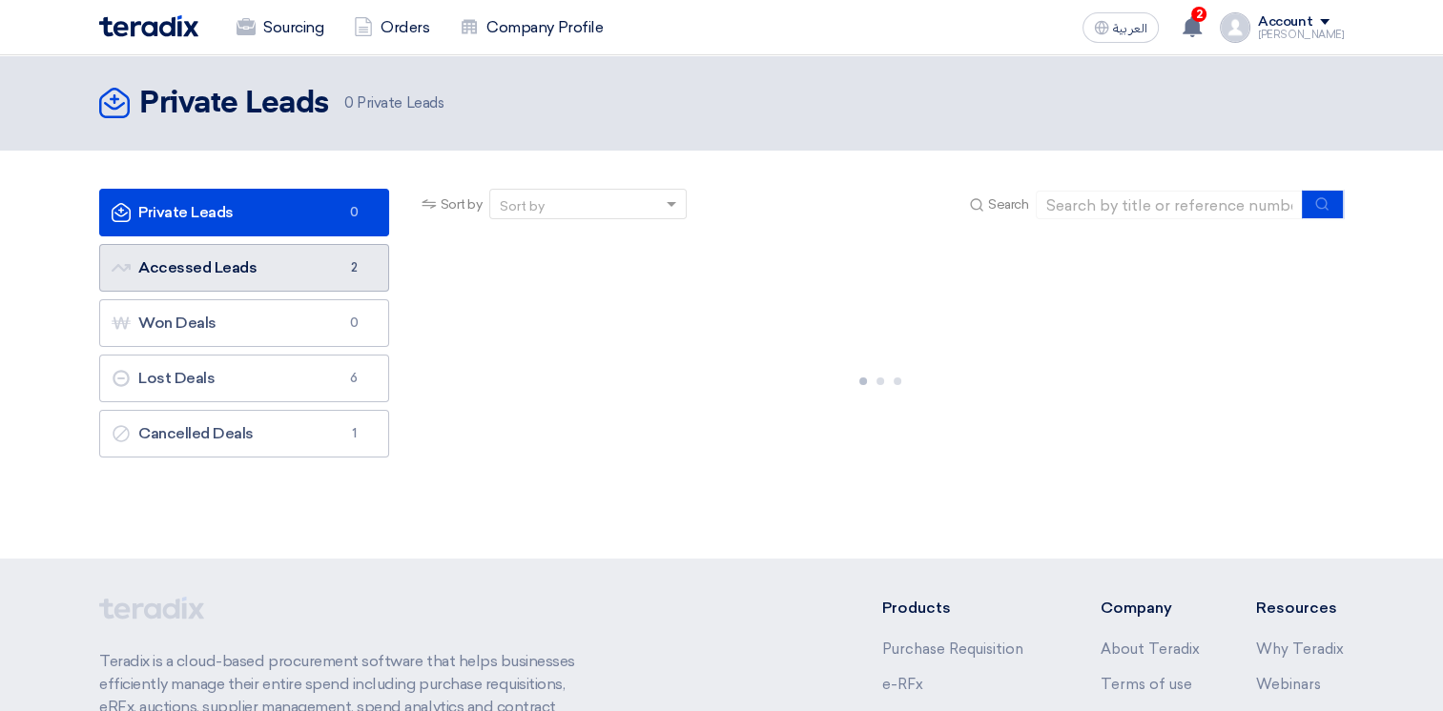
click at [240, 259] on link "Accessed Leads Accessed Leads 2" at bounding box center [244, 268] width 290 height 48
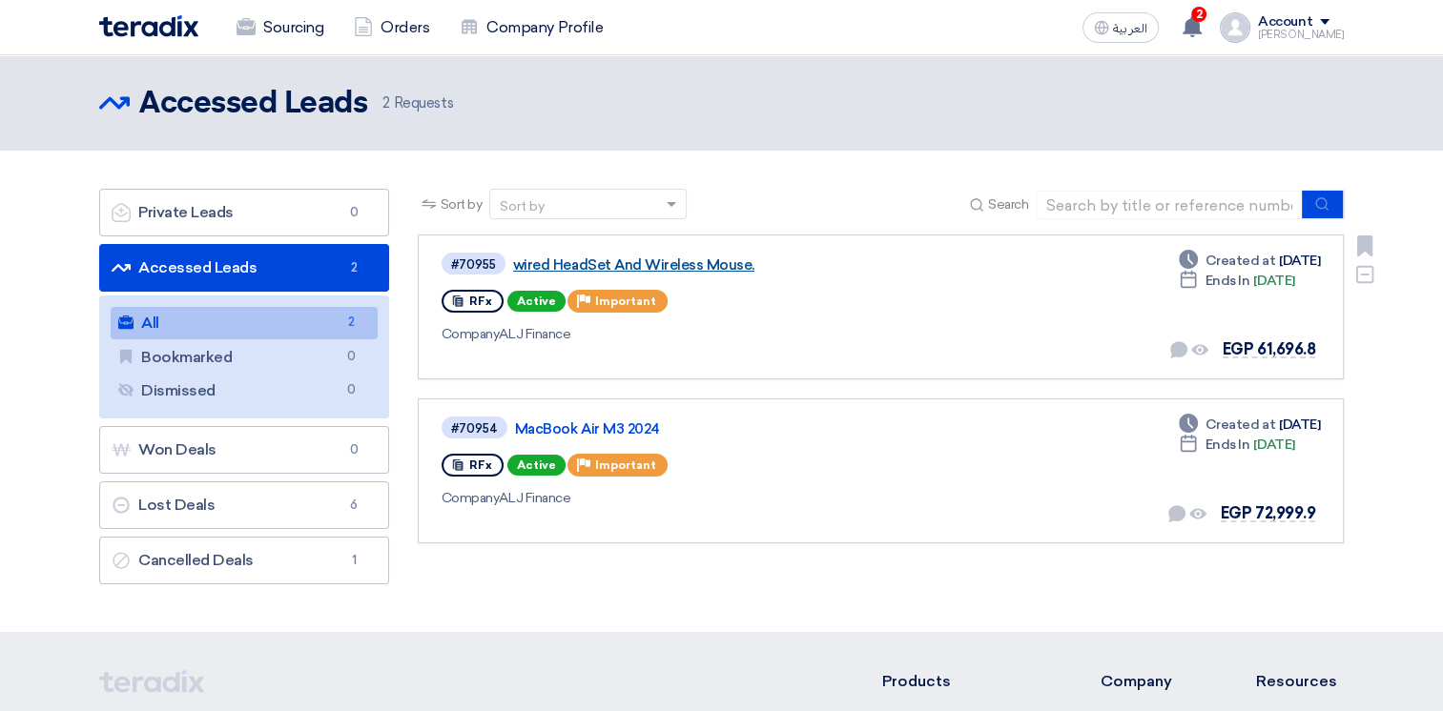
click at [595, 262] on link "wired HeadSet And Wireless Mouse." at bounding box center [751, 265] width 477 height 17
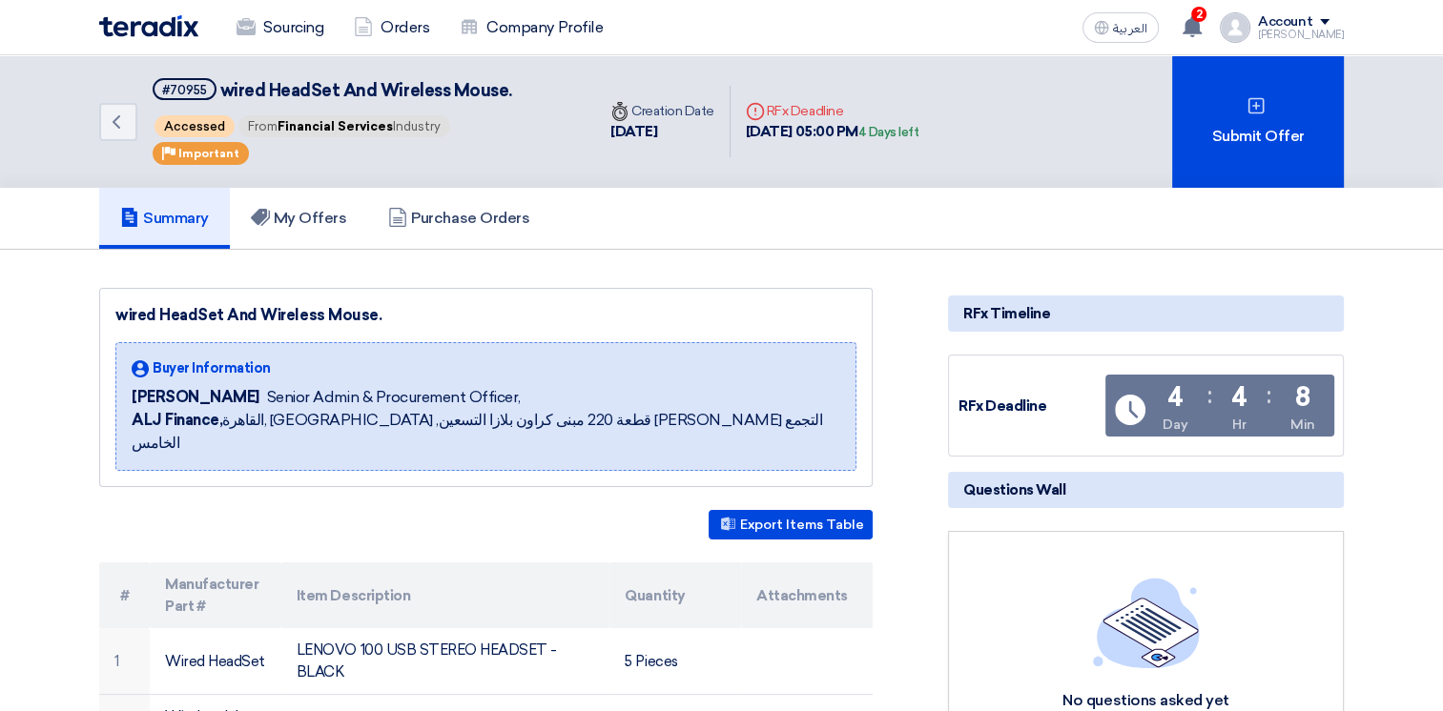
click at [149, 21] on img at bounding box center [148, 26] width 99 height 22
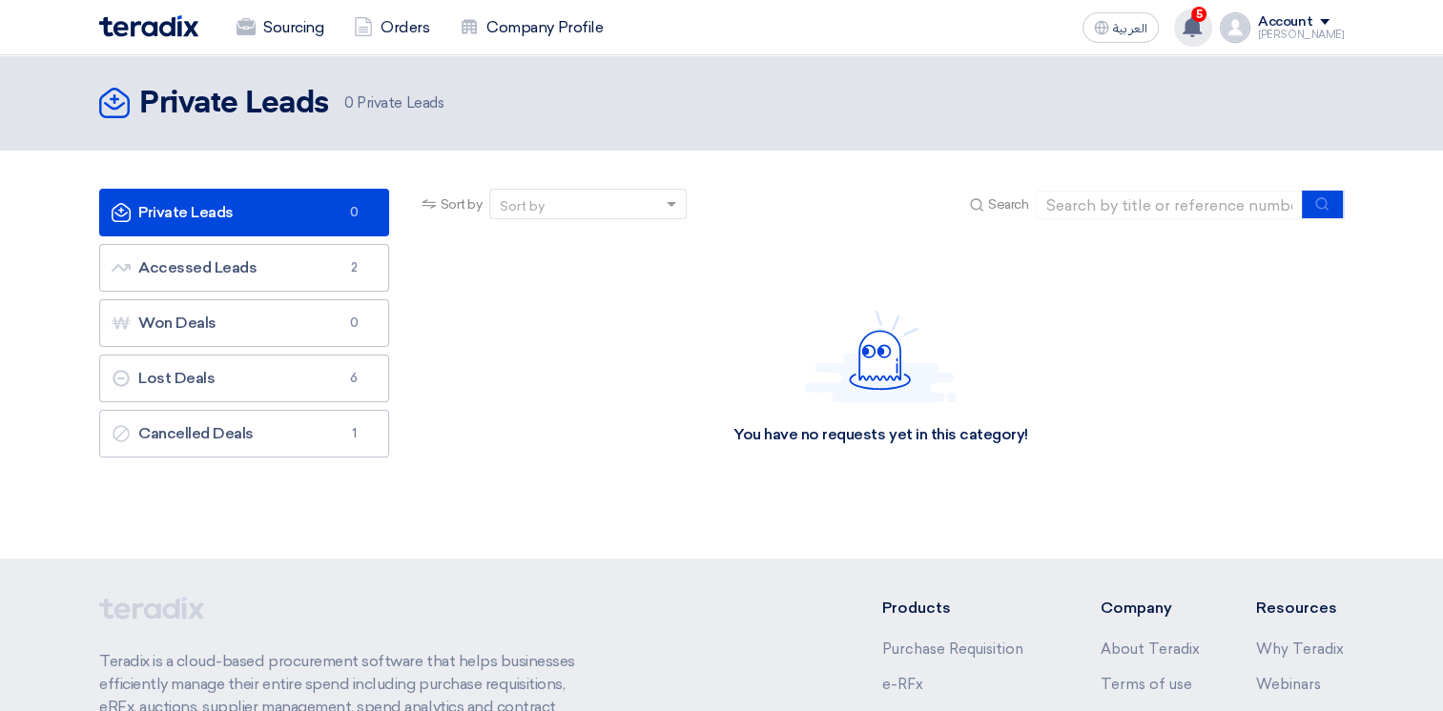
click at [1203, 18] on icon at bounding box center [1192, 26] width 21 height 21
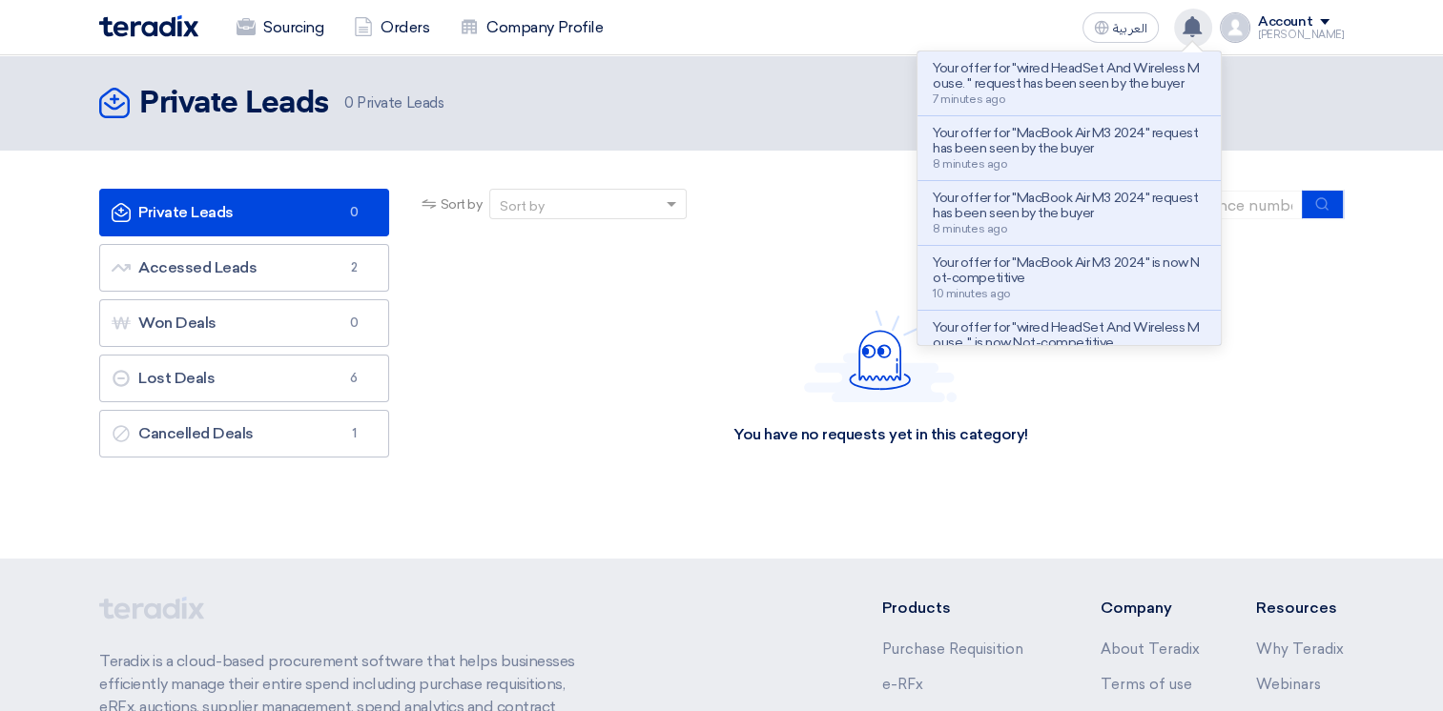
click at [1212, 31] on div "Your offer for "wired HeadSet And Wireless Mouse. " request has been seen by th…" at bounding box center [1193, 28] width 38 height 38
